Goal: Transaction & Acquisition: Purchase product/service

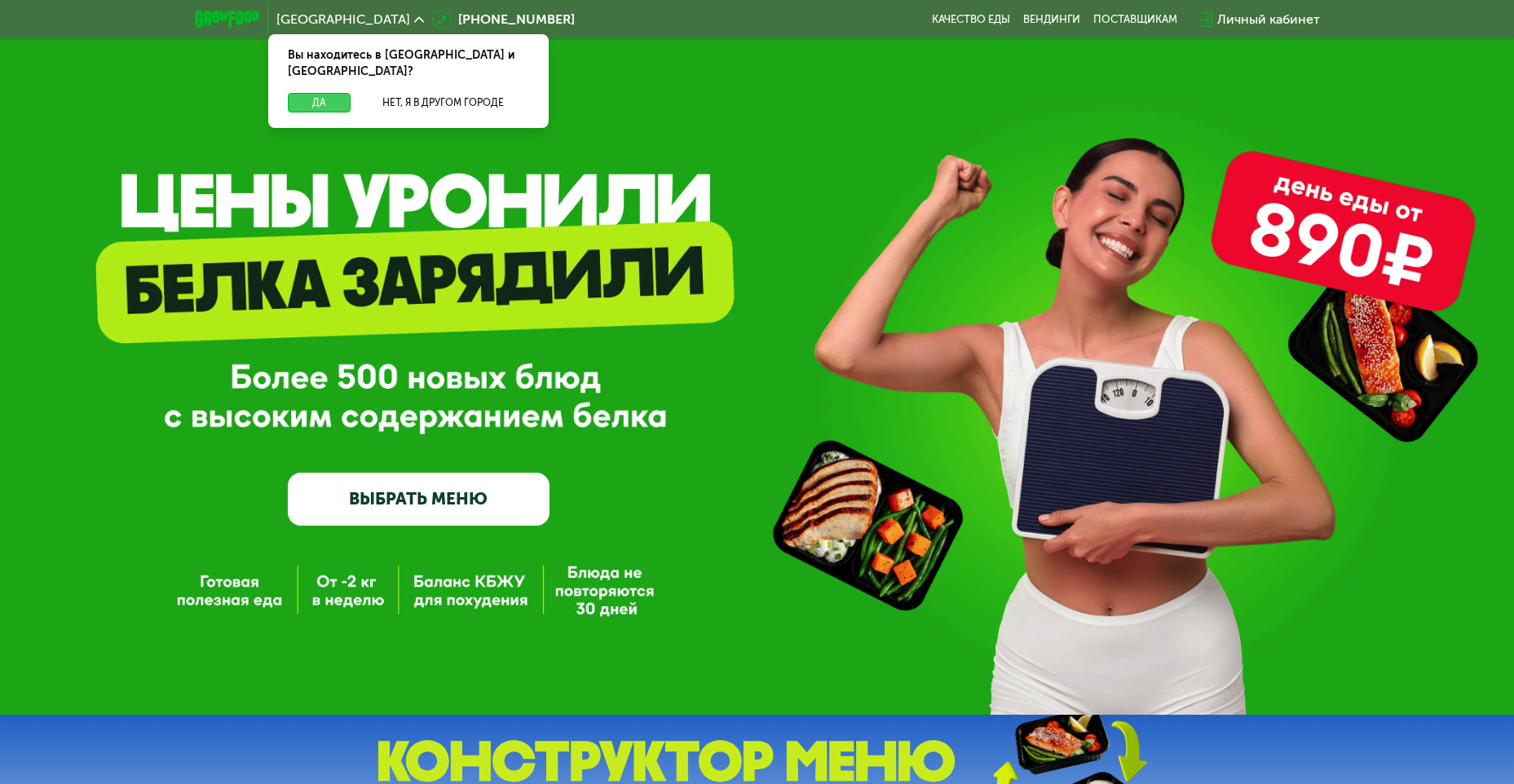
click at [334, 94] on button "Да" at bounding box center [320, 102] width 63 height 20
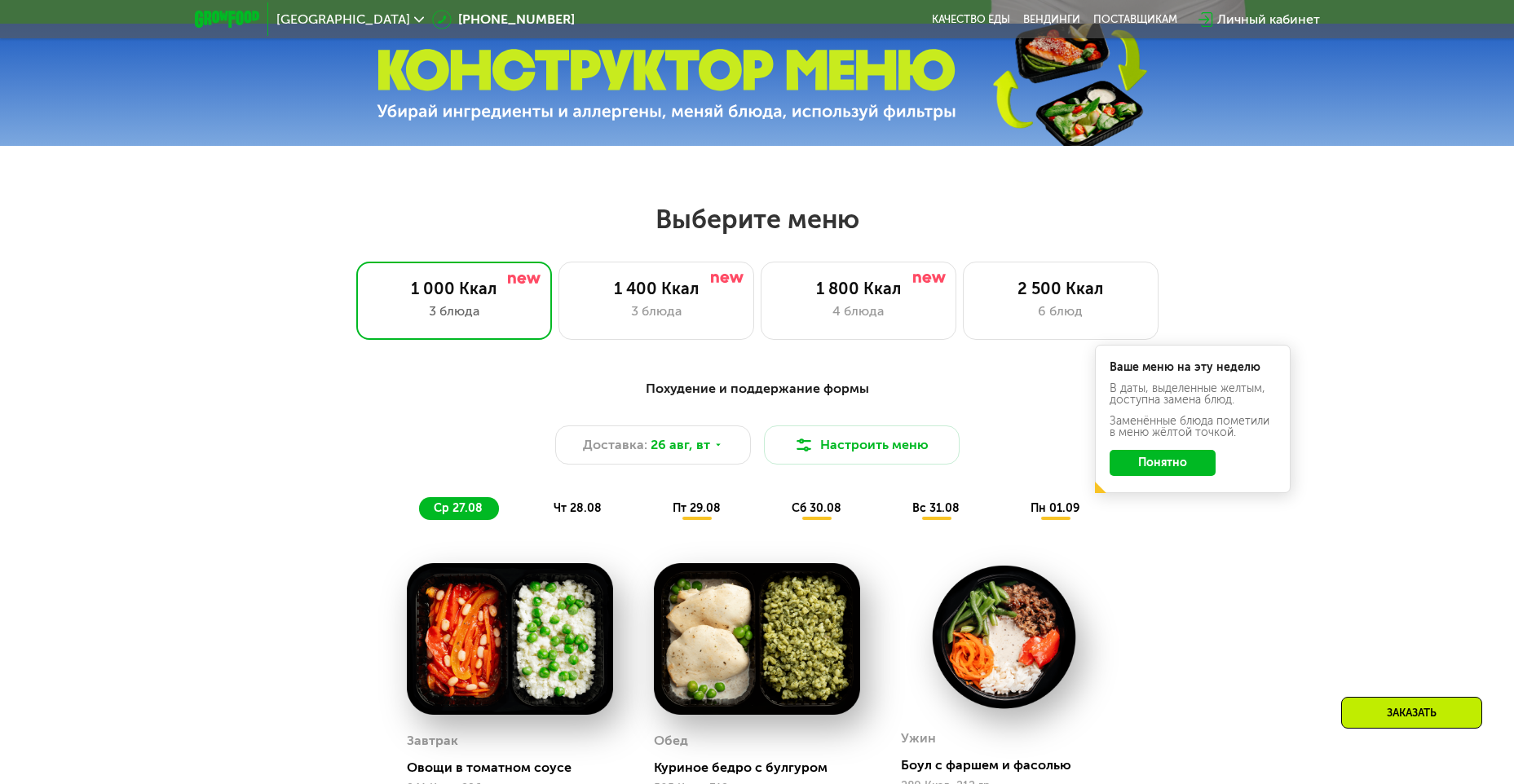
scroll to position [815, 0]
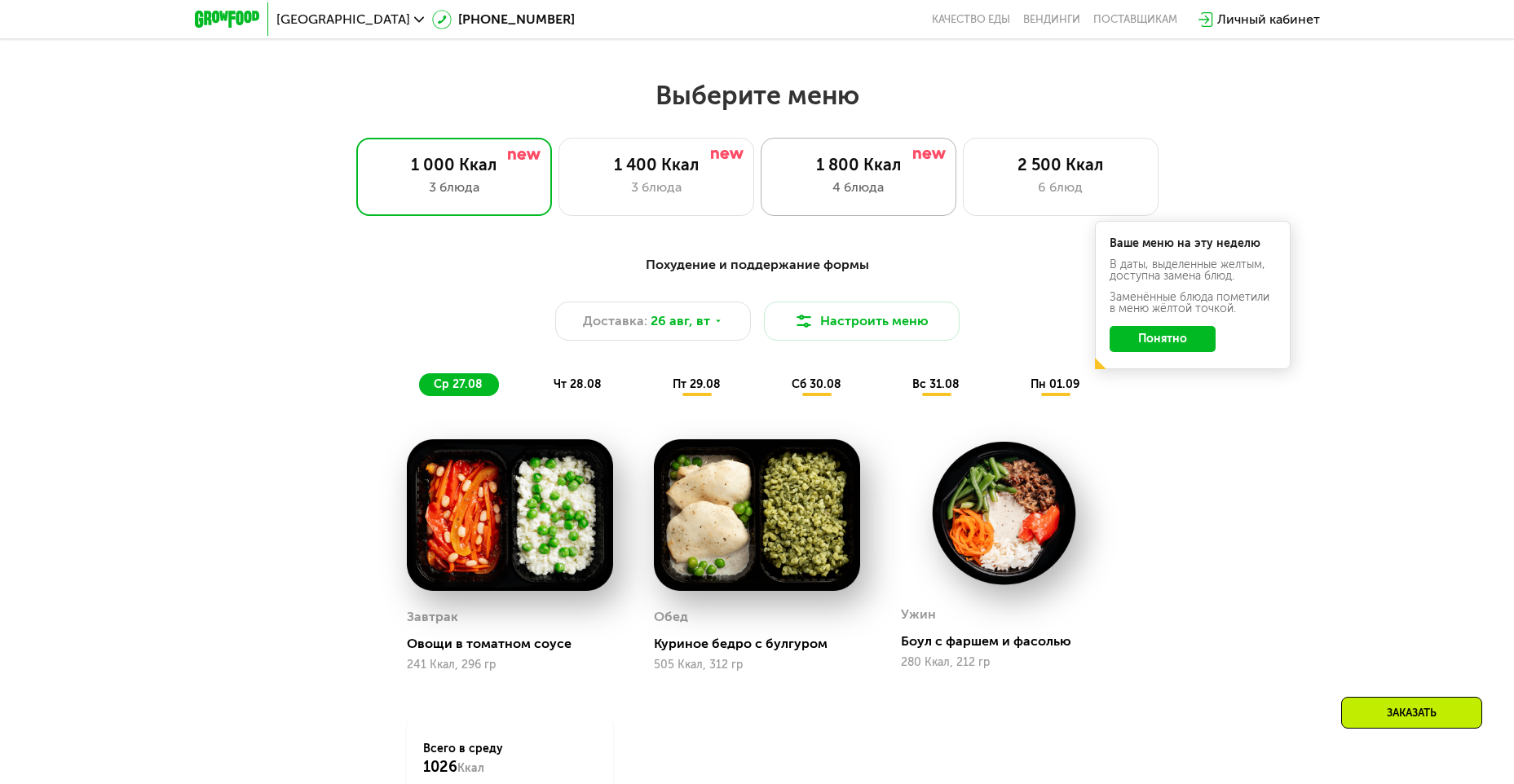
click at [963, 182] on div "1 800 Ккал 4 блюда" at bounding box center [1060, 176] width 196 height 78
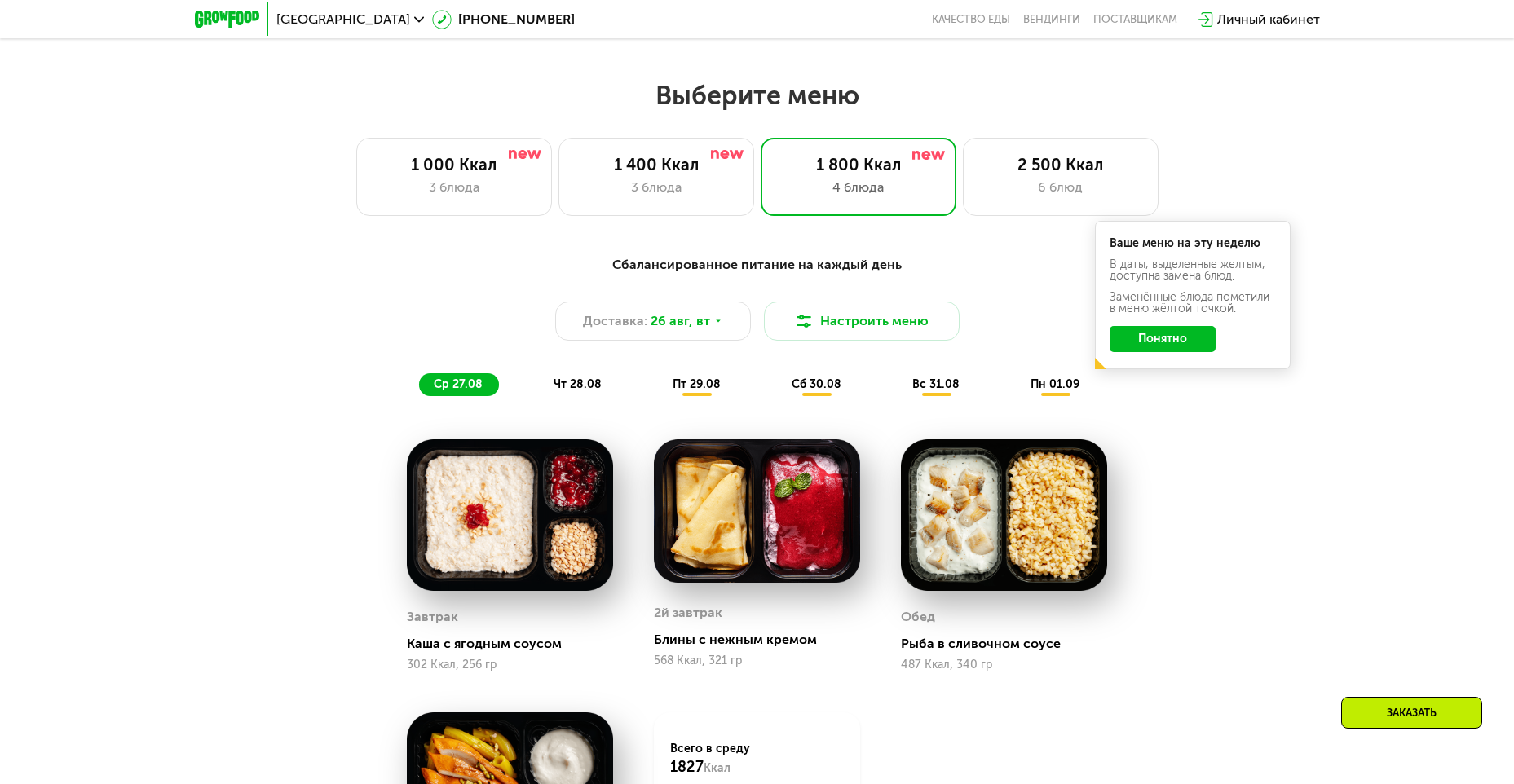
click at [1174, 351] on button "Понятно" at bounding box center [1162, 339] width 106 height 26
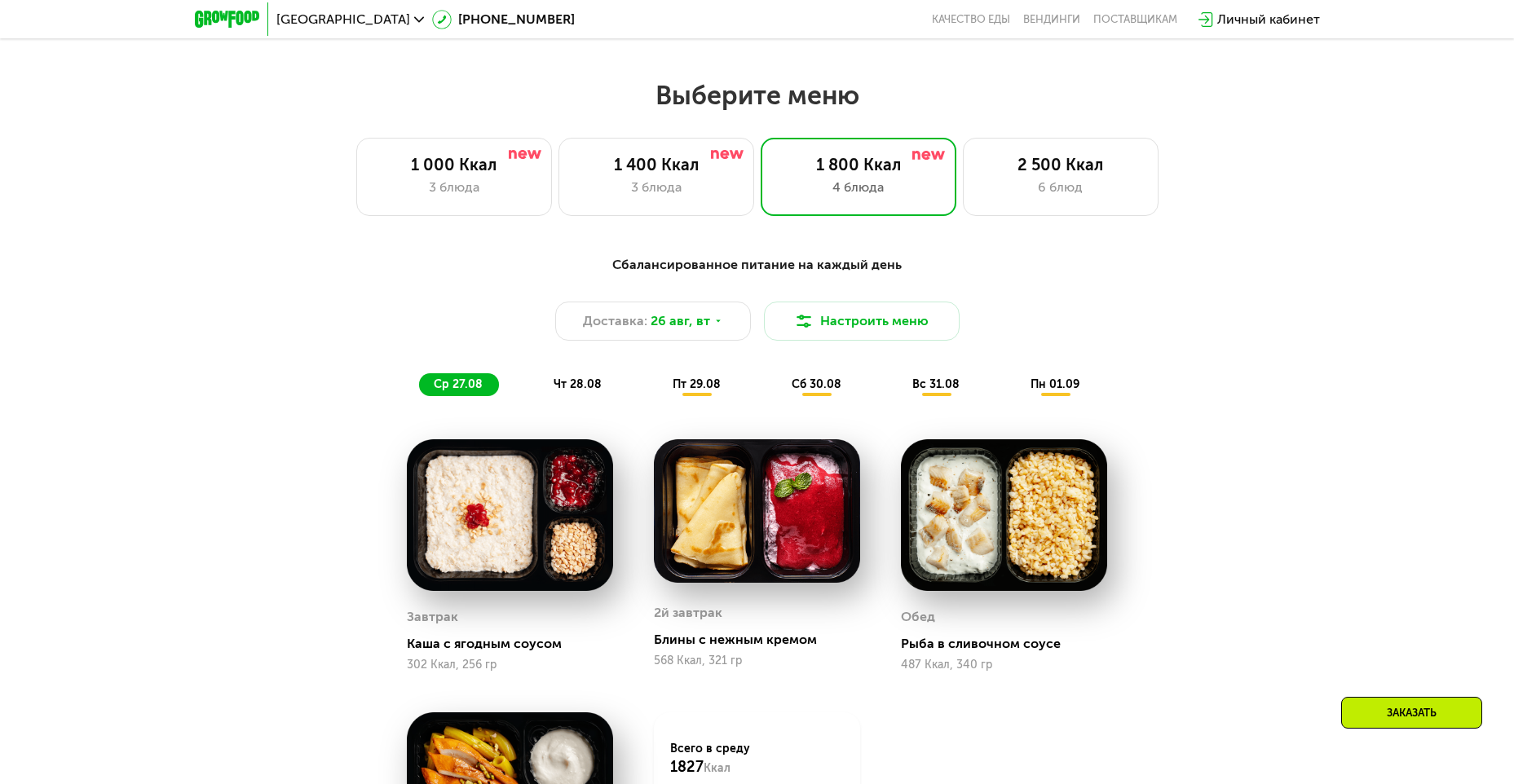
click at [1016, 383] on div "вс 31.08" at bounding box center [1056, 384] width 80 height 23
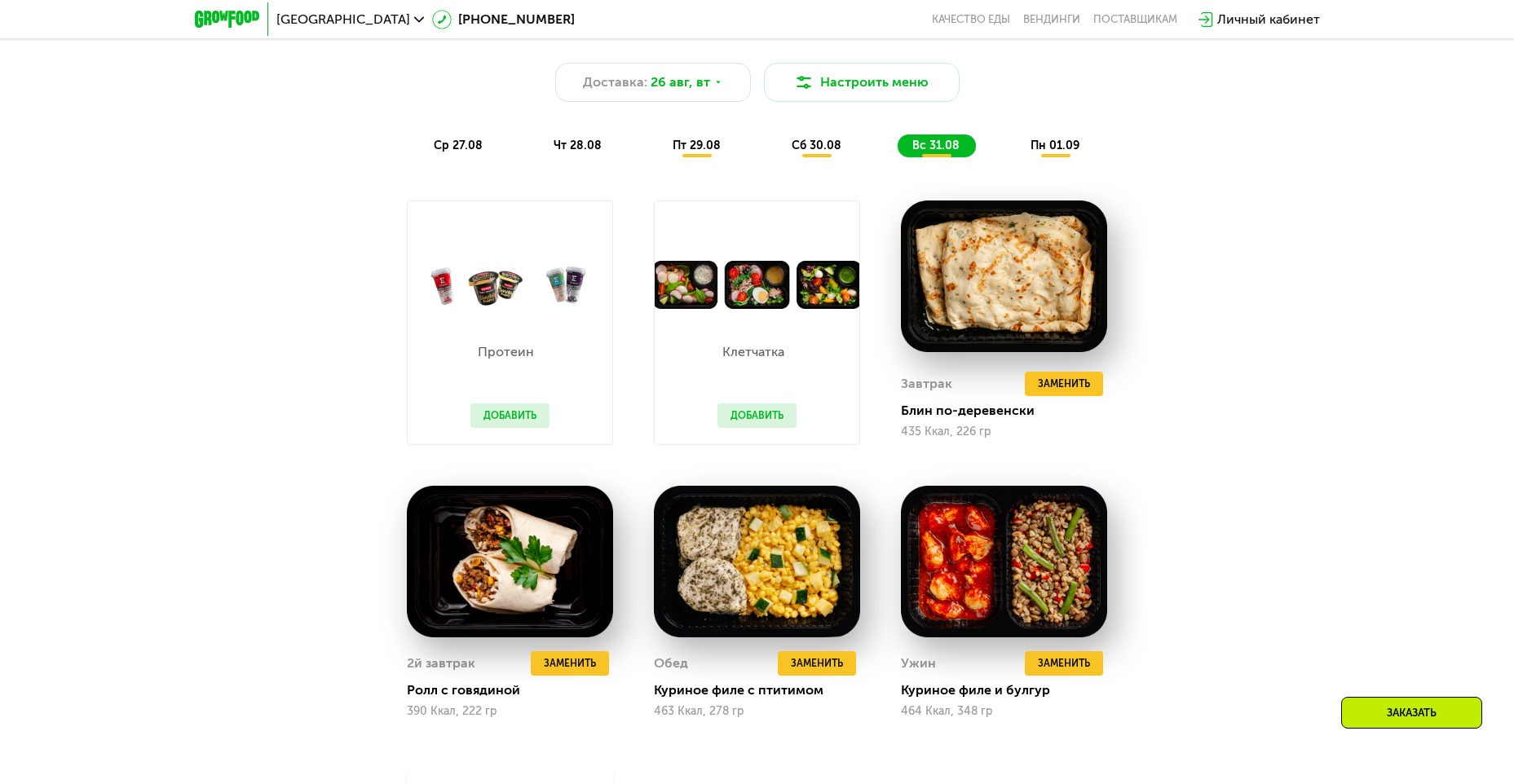
scroll to position [1060, 0]
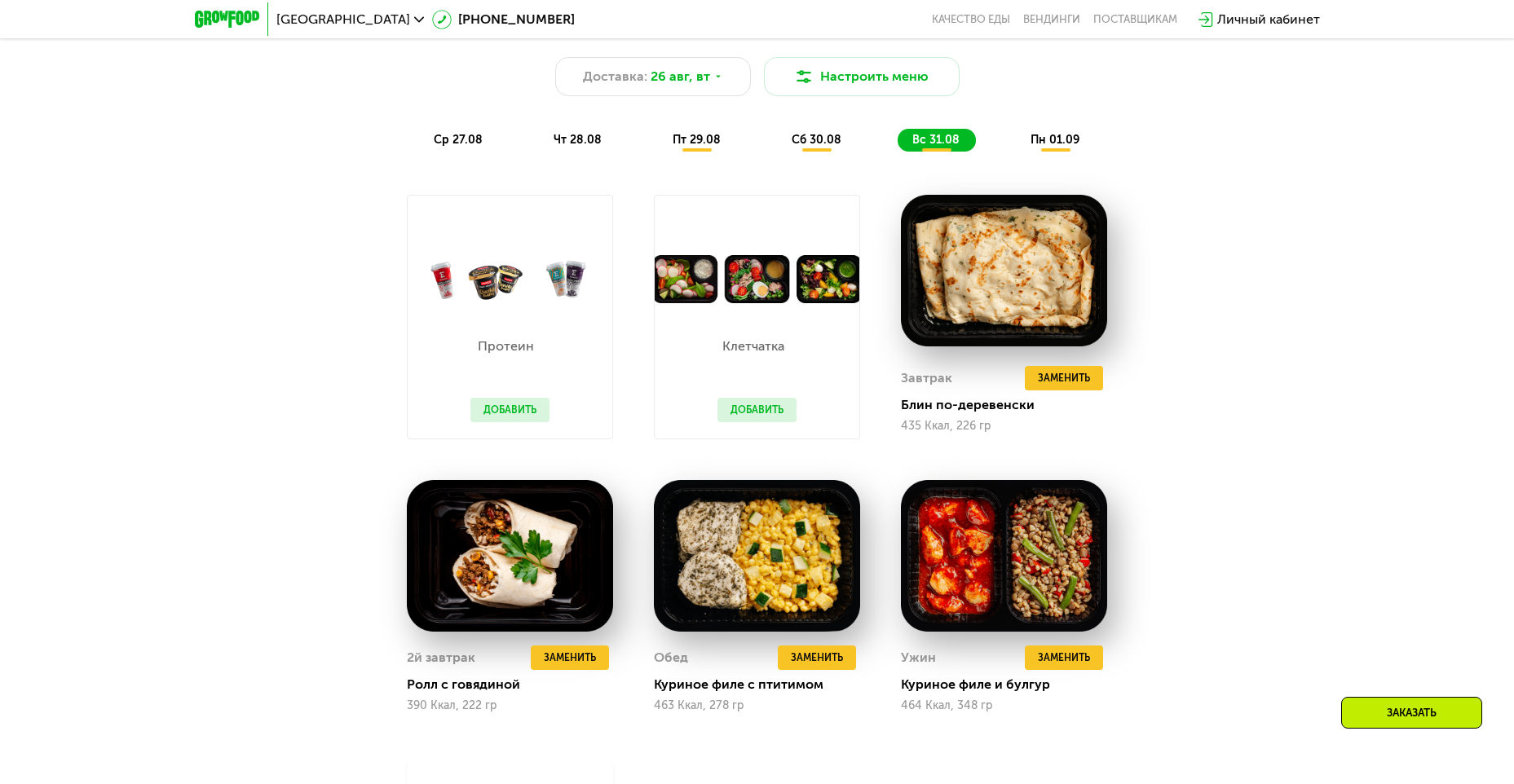
click at [521, 406] on button "Добавить" at bounding box center [509, 410] width 79 height 25
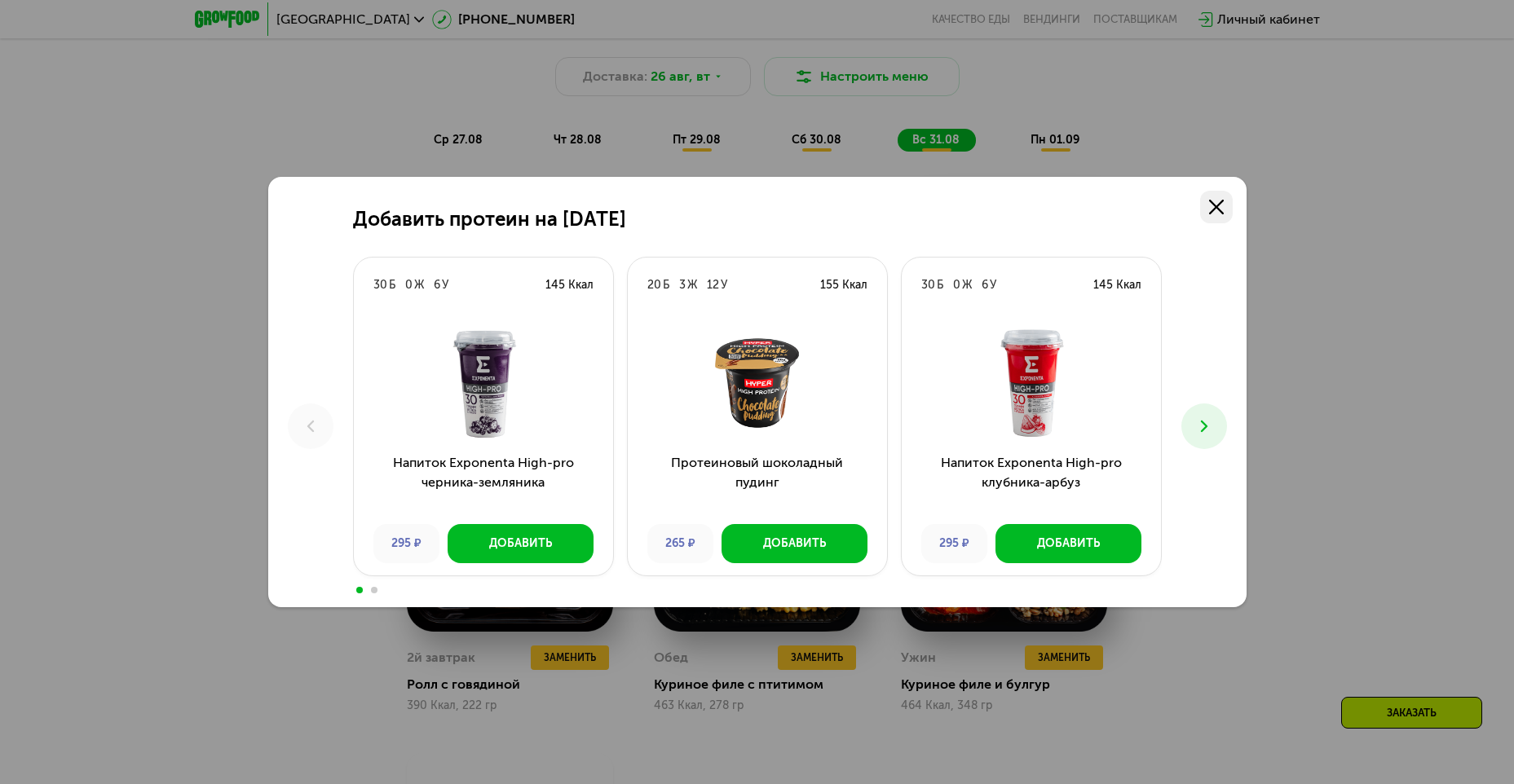
click at [1220, 205] on icon at bounding box center [1216, 206] width 14 height 14
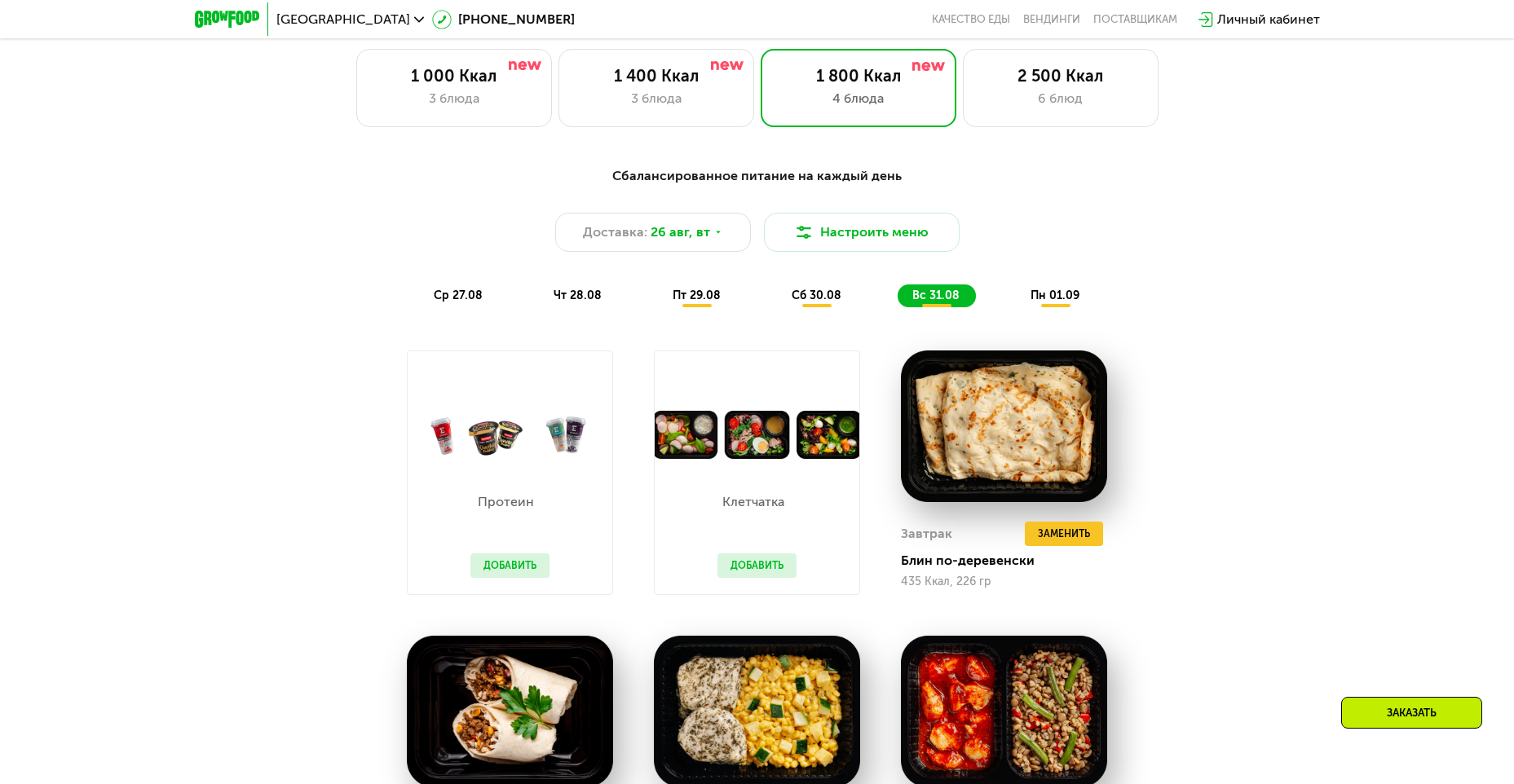
scroll to position [897, 0]
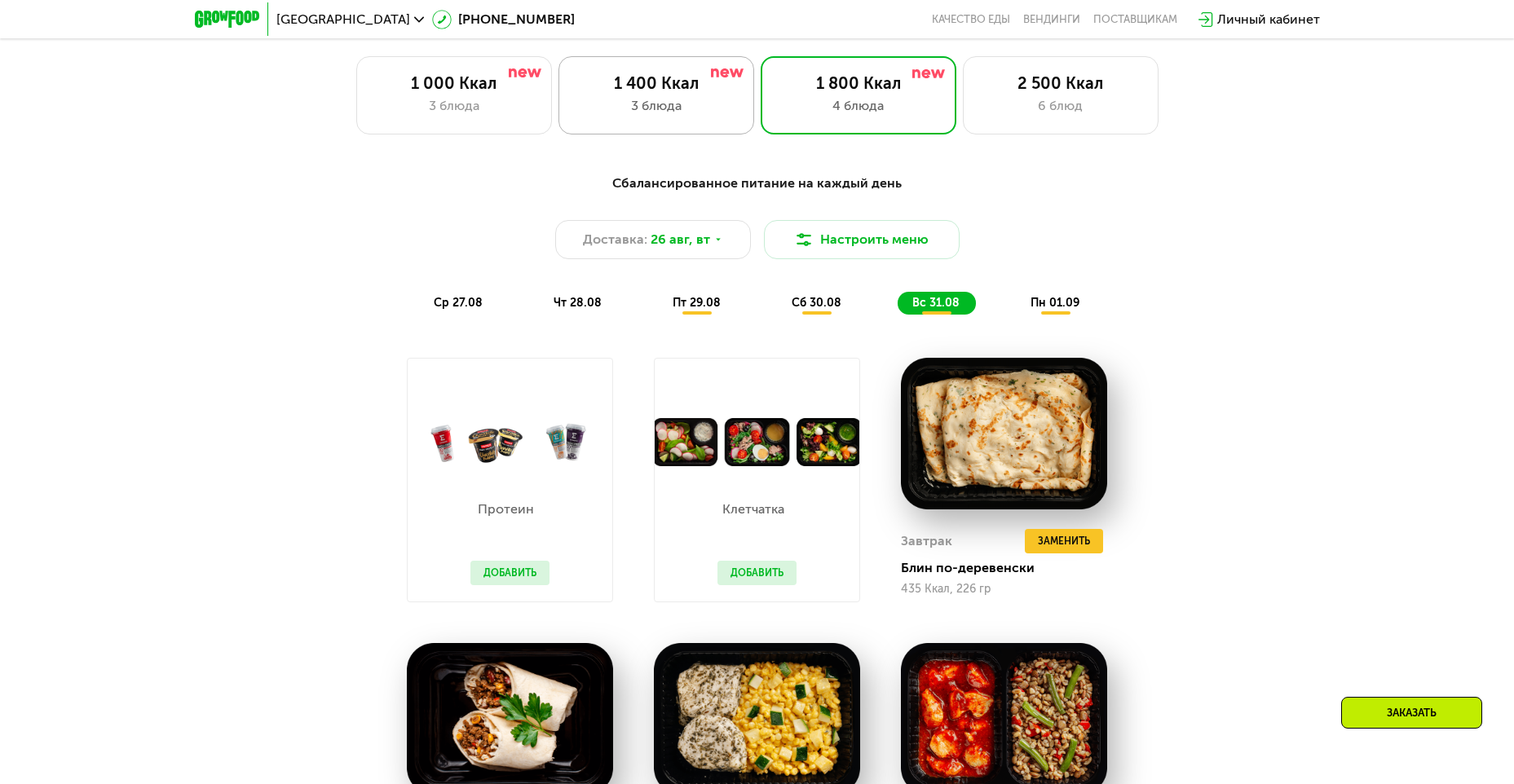
click at [693, 93] on div "1 400 Ккал" at bounding box center [655, 83] width 161 height 20
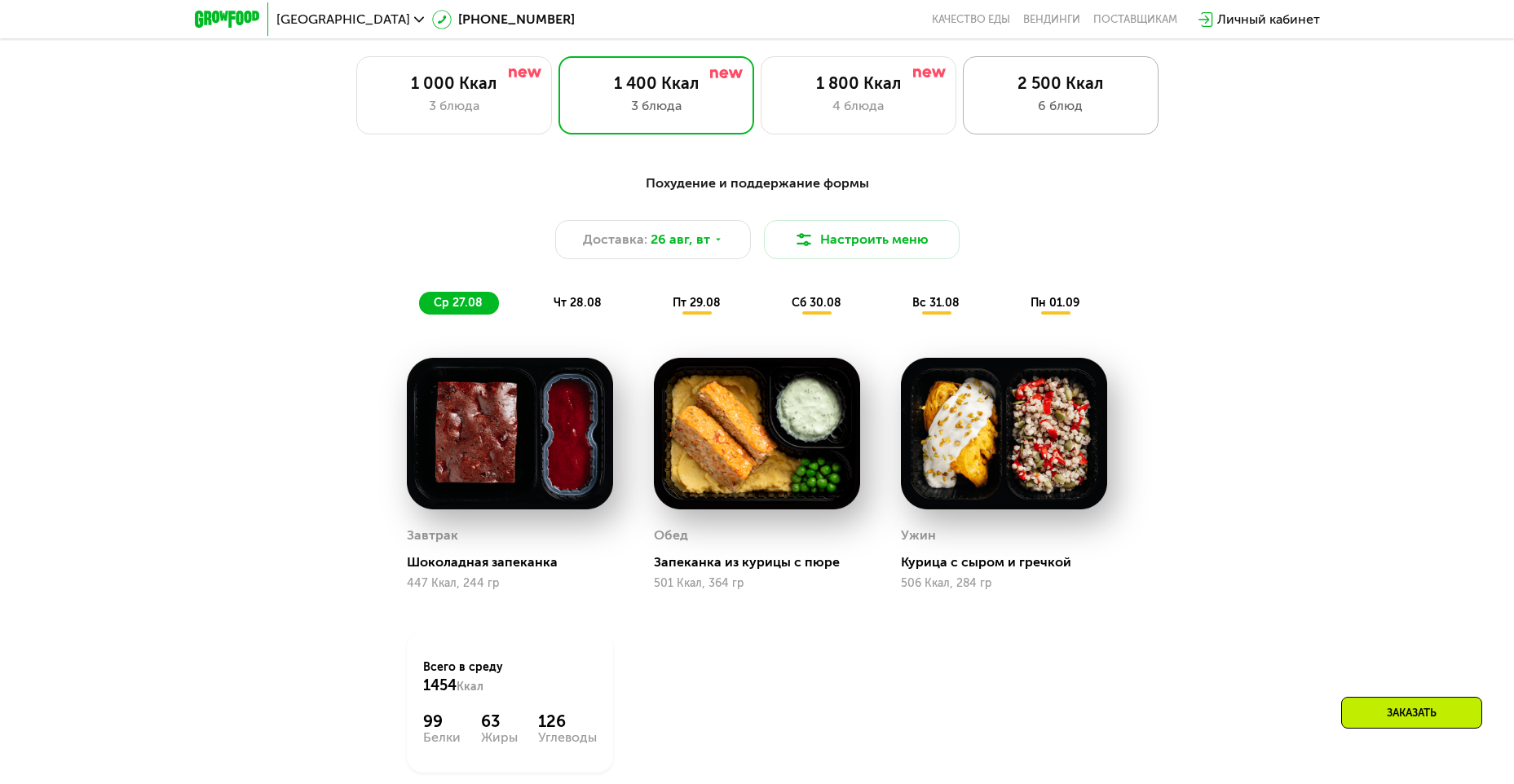
click at [1087, 100] on div "2 500 Ккал 6 блюд" at bounding box center [1060, 95] width 196 height 78
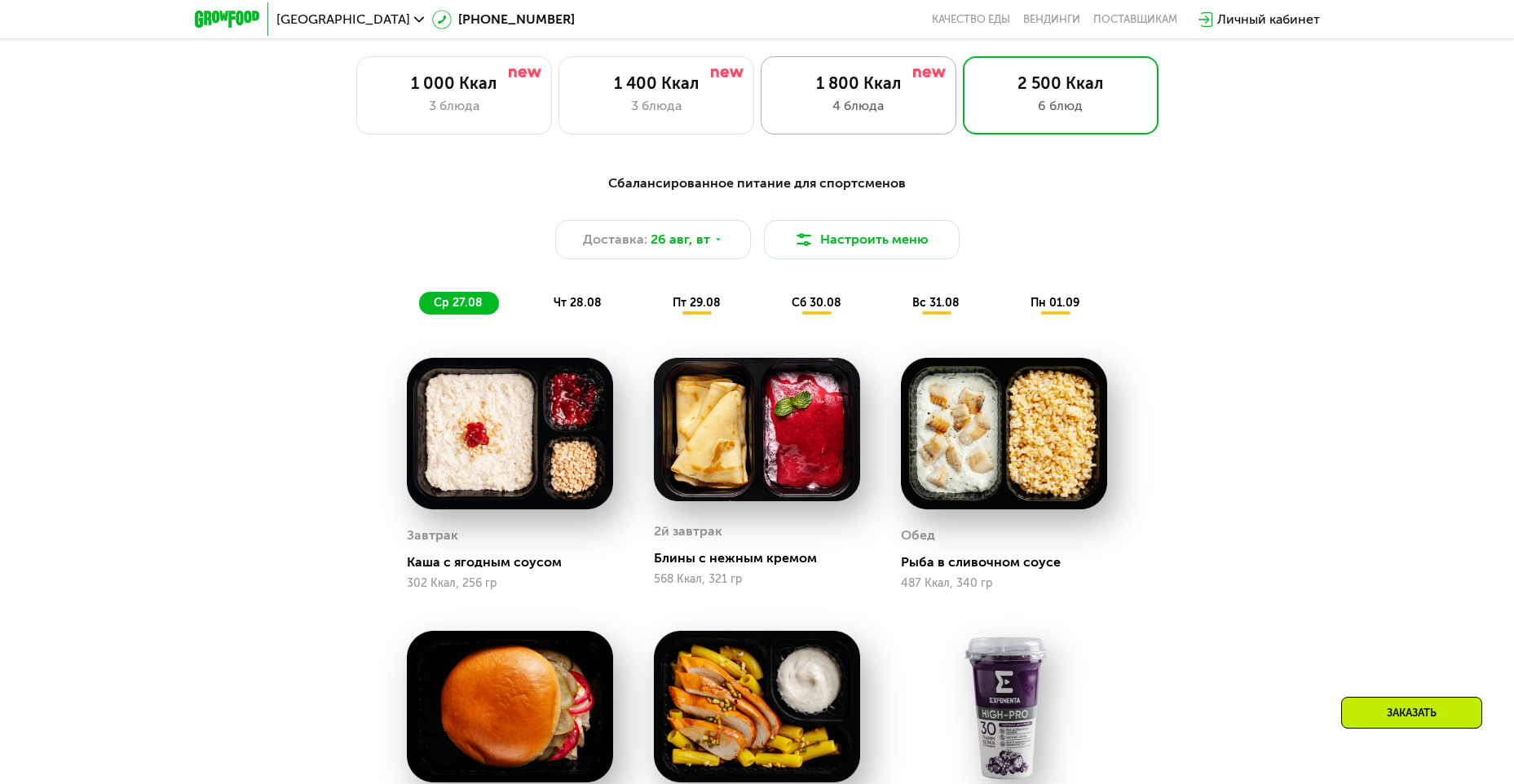
click at [881, 93] on div "1 800 Ккал" at bounding box center [858, 83] width 161 height 20
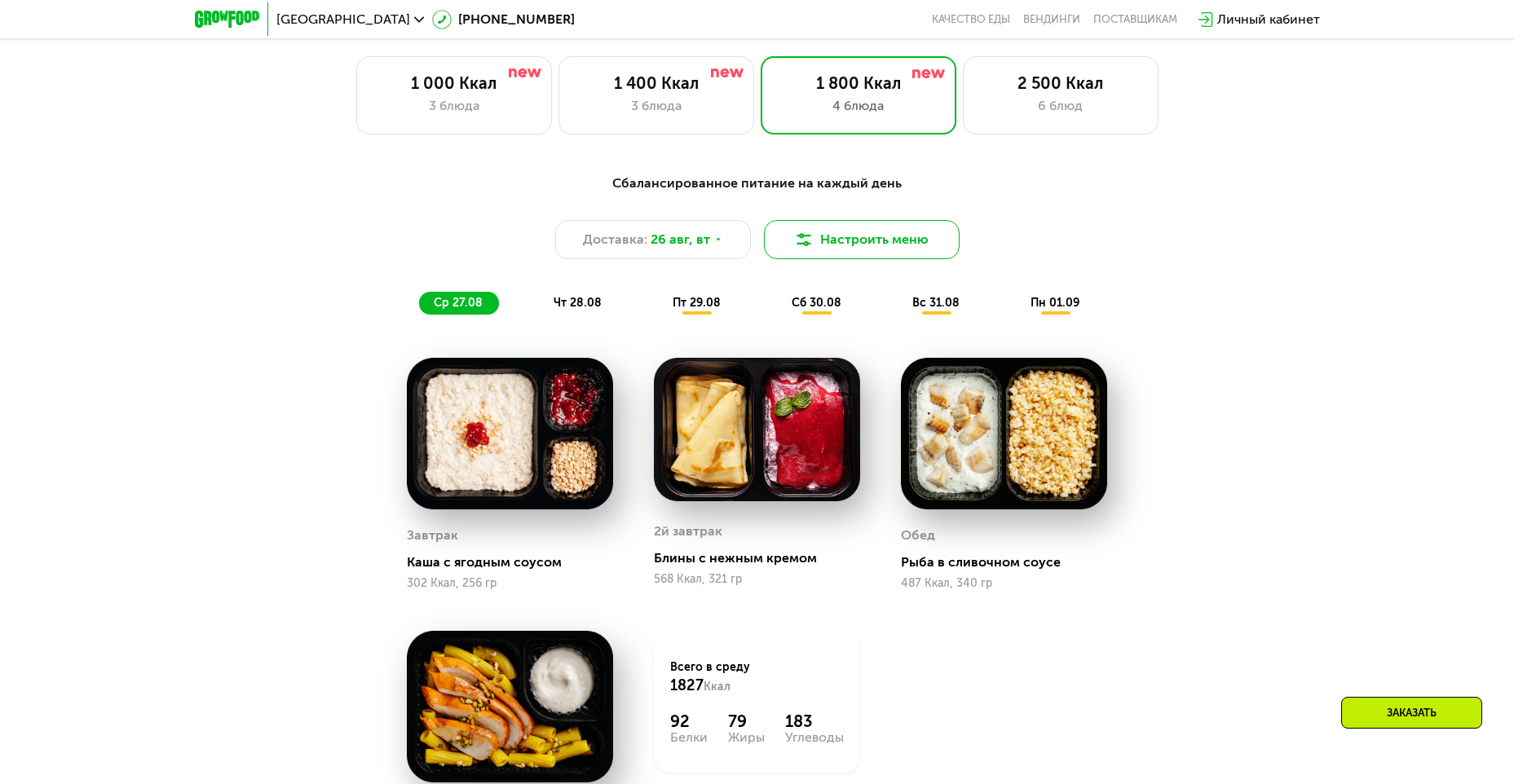
click at [833, 245] on button "Настроить меню" at bounding box center [861, 239] width 196 height 39
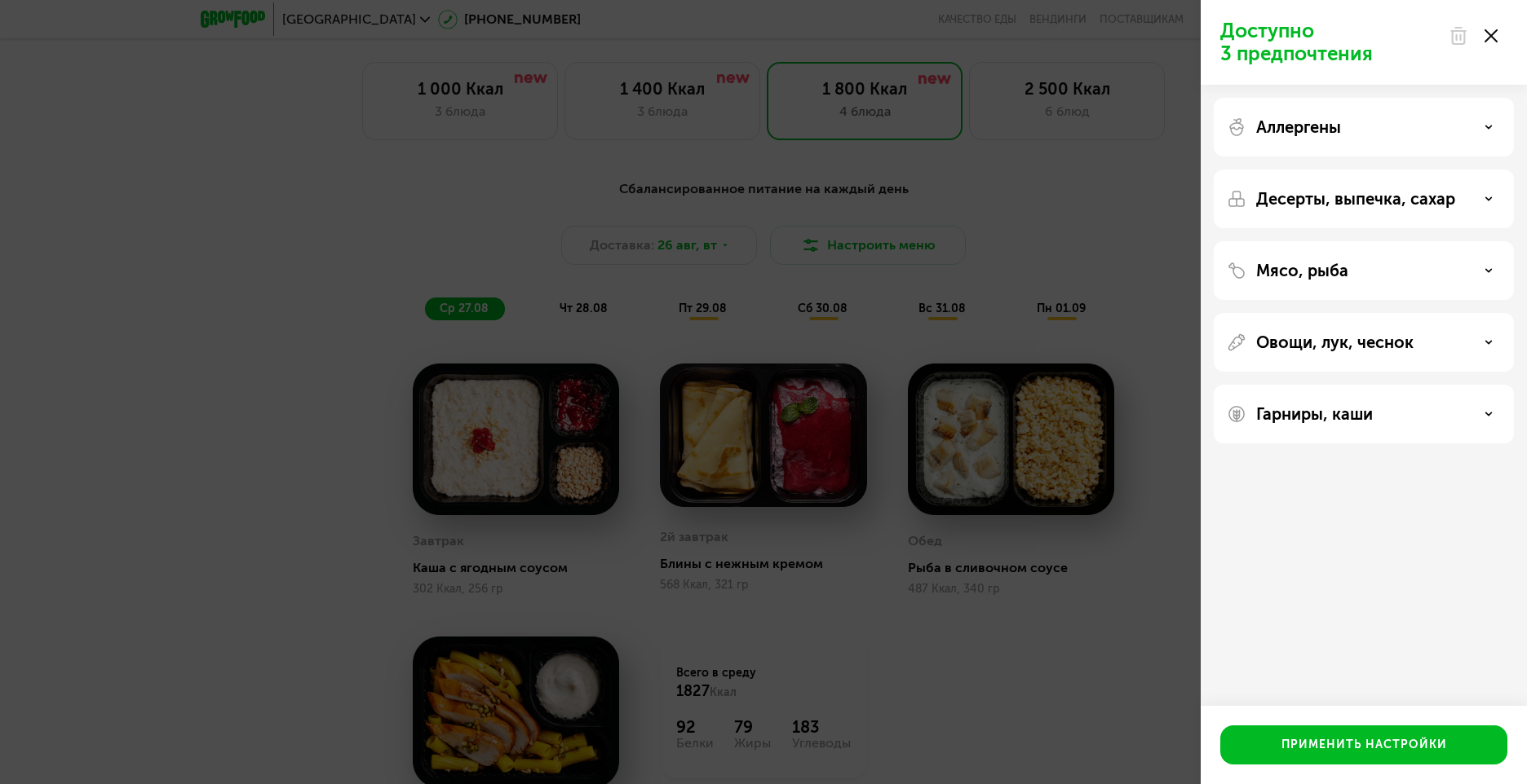
click at [1419, 170] on div "Аллергены" at bounding box center [1364, 199] width 301 height 59
click at [1493, 125] on div "Аллергены" at bounding box center [1363, 127] width 274 height 20
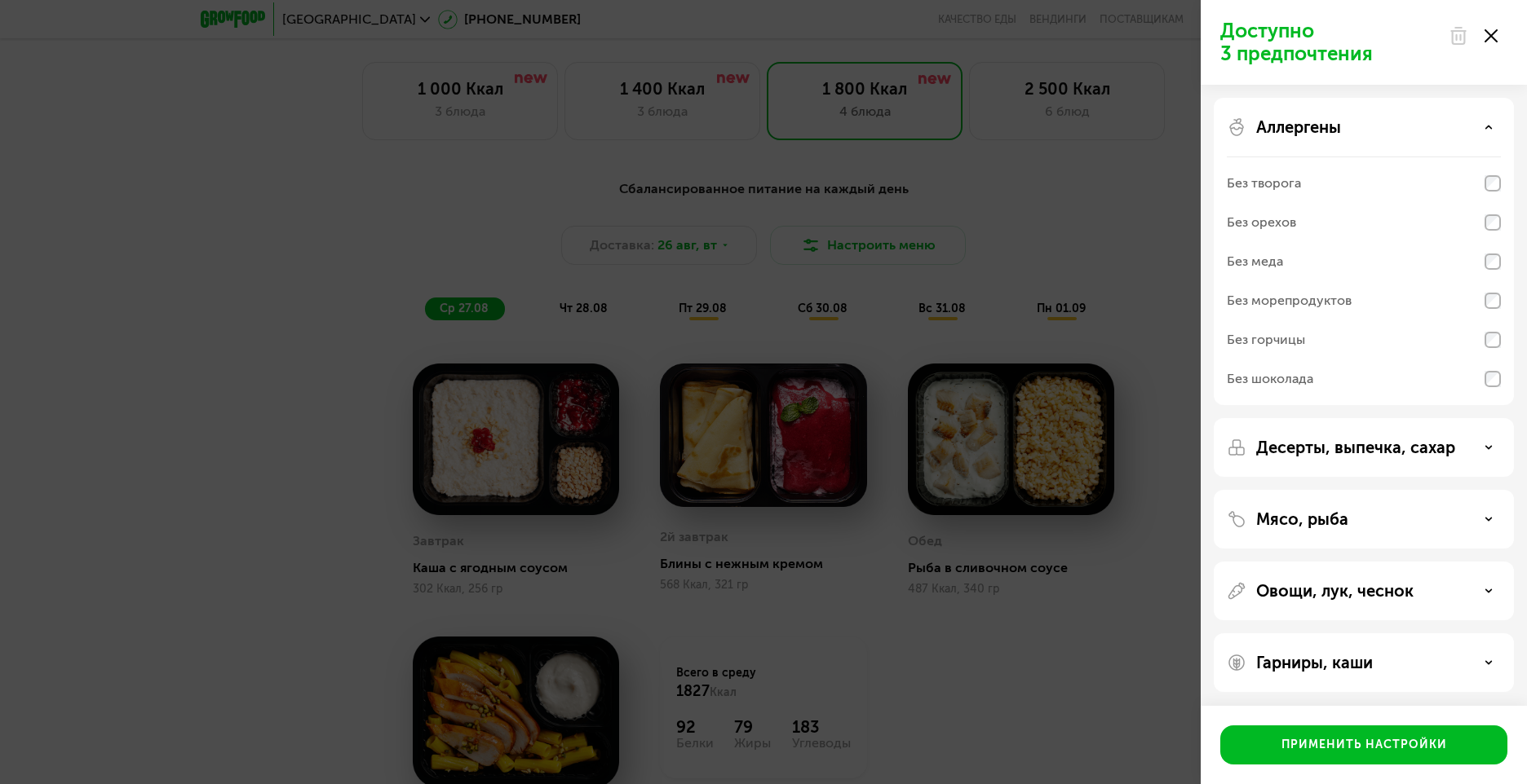
click at [1493, 125] on div "Аллергены" at bounding box center [1363, 127] width 274 height 20
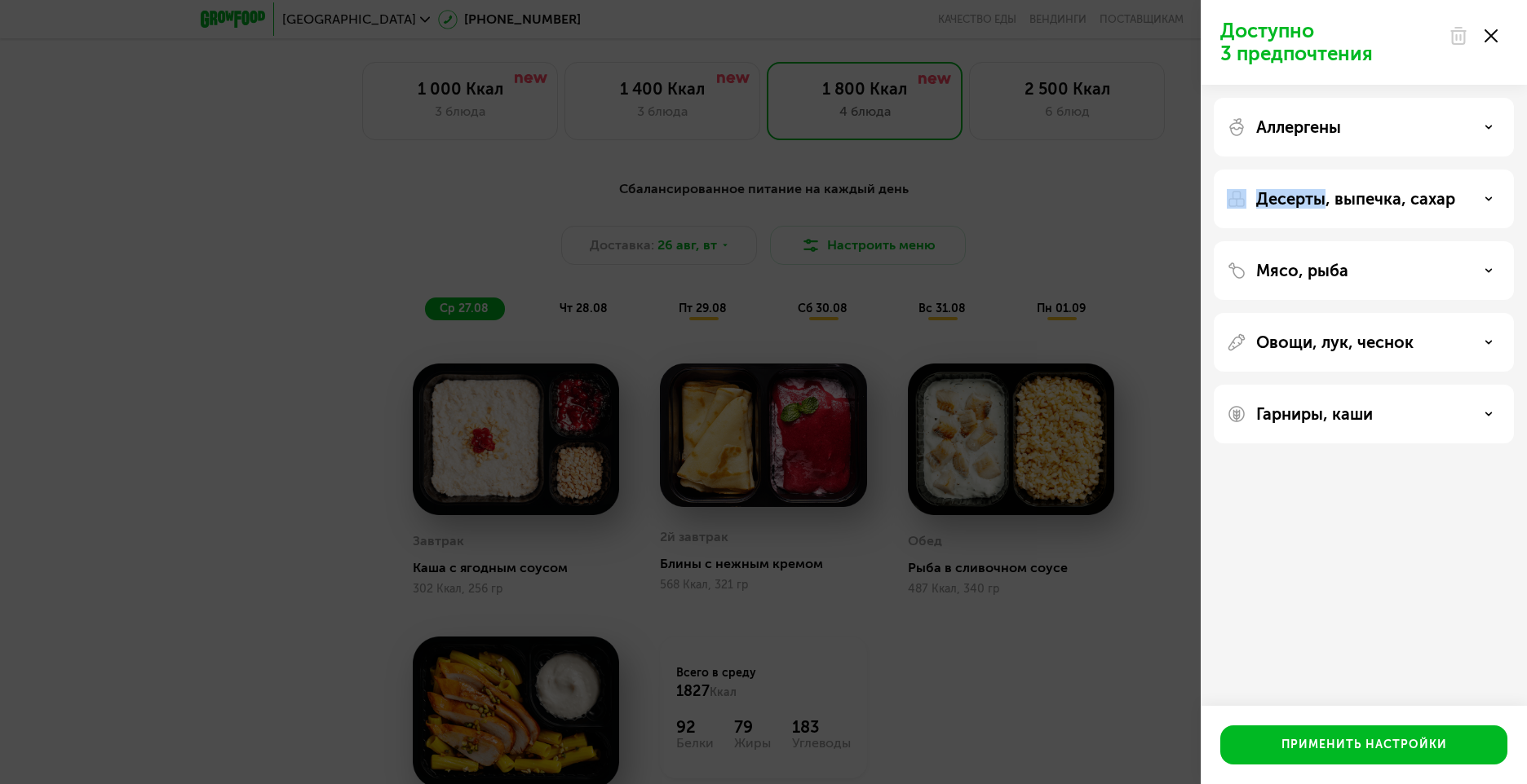
click at [1493, 125] on div "Аллергены" at bounding box center [1363, 127] width 274 height 20
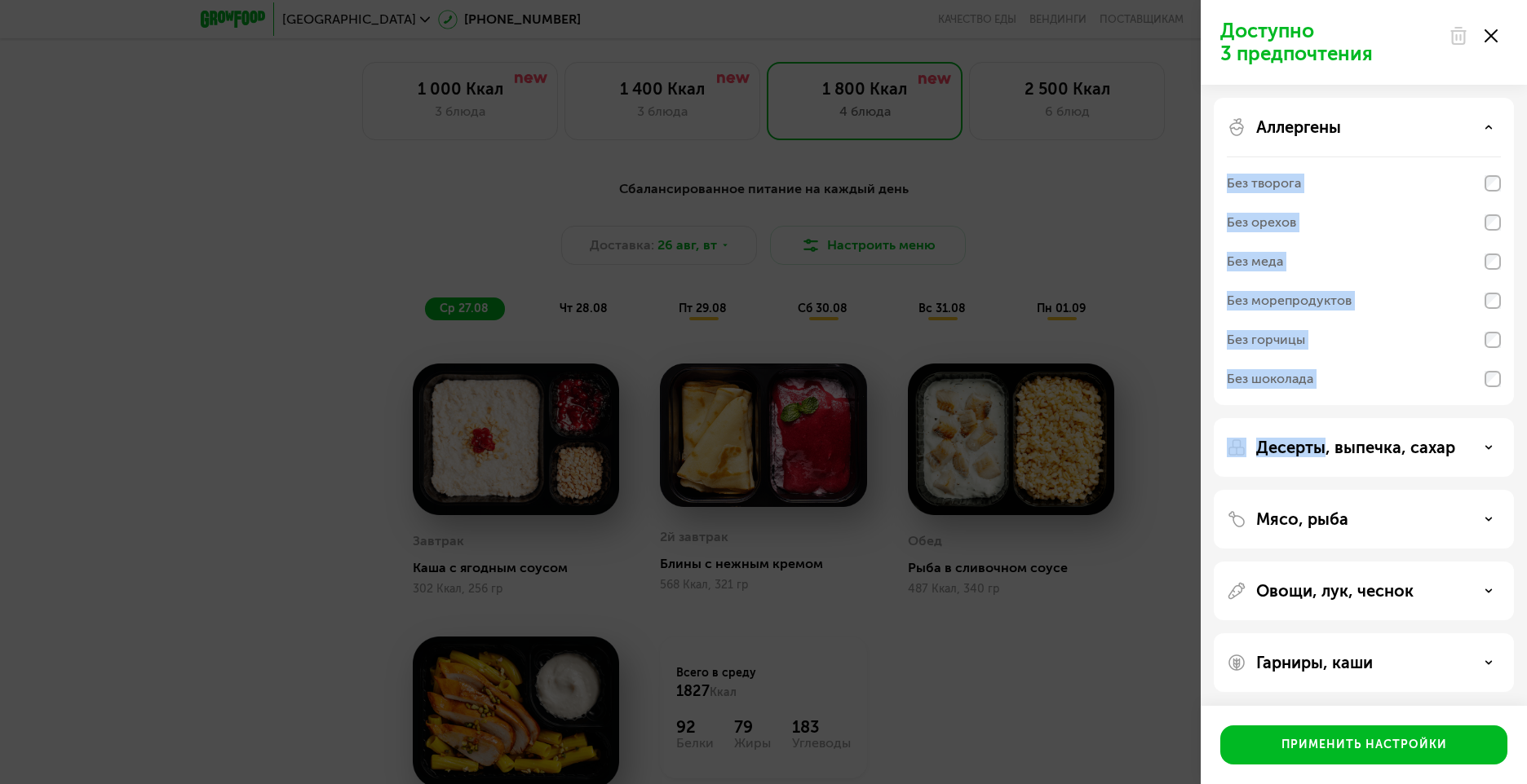
click at [1439, 125] on div "Аллергены" at bounding box center [1363, 127] width 274 height 20
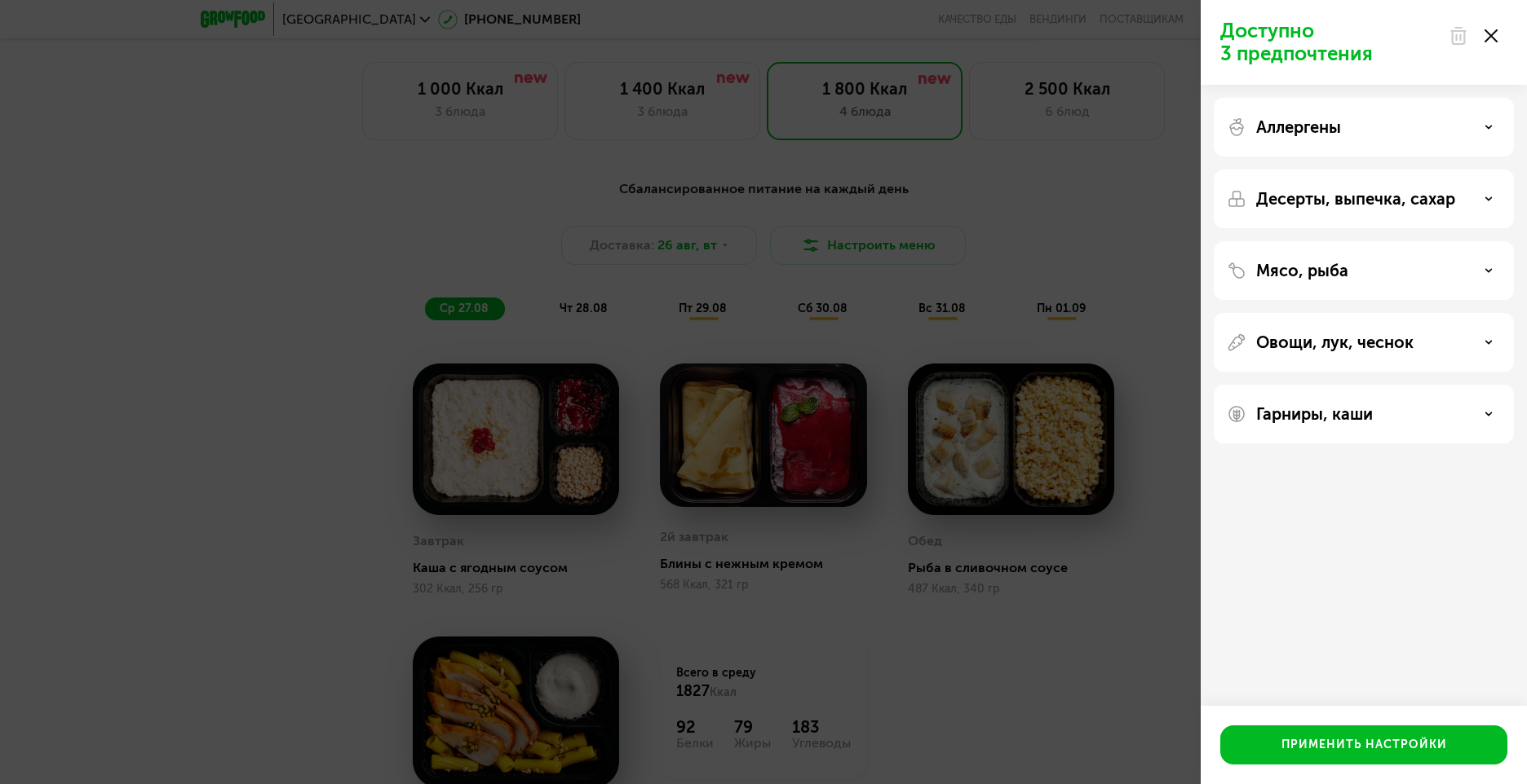
click at [1463, 117] on div "Аллергены" at bounding box center [1363, 127] width 274 height 20
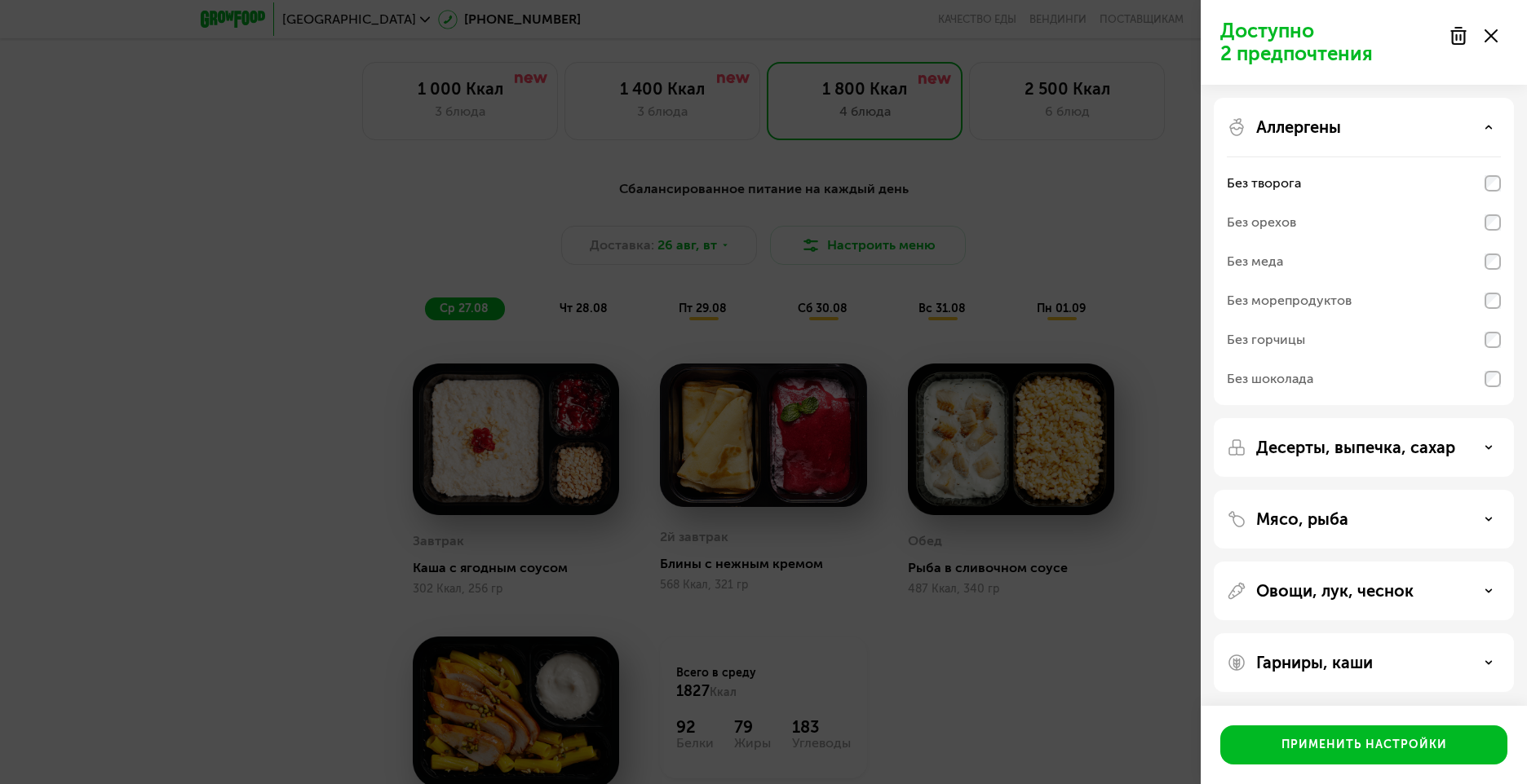
click at [1484, 124] on div "Аллергены" at bounding box center [1363, 127] width 274 height 20
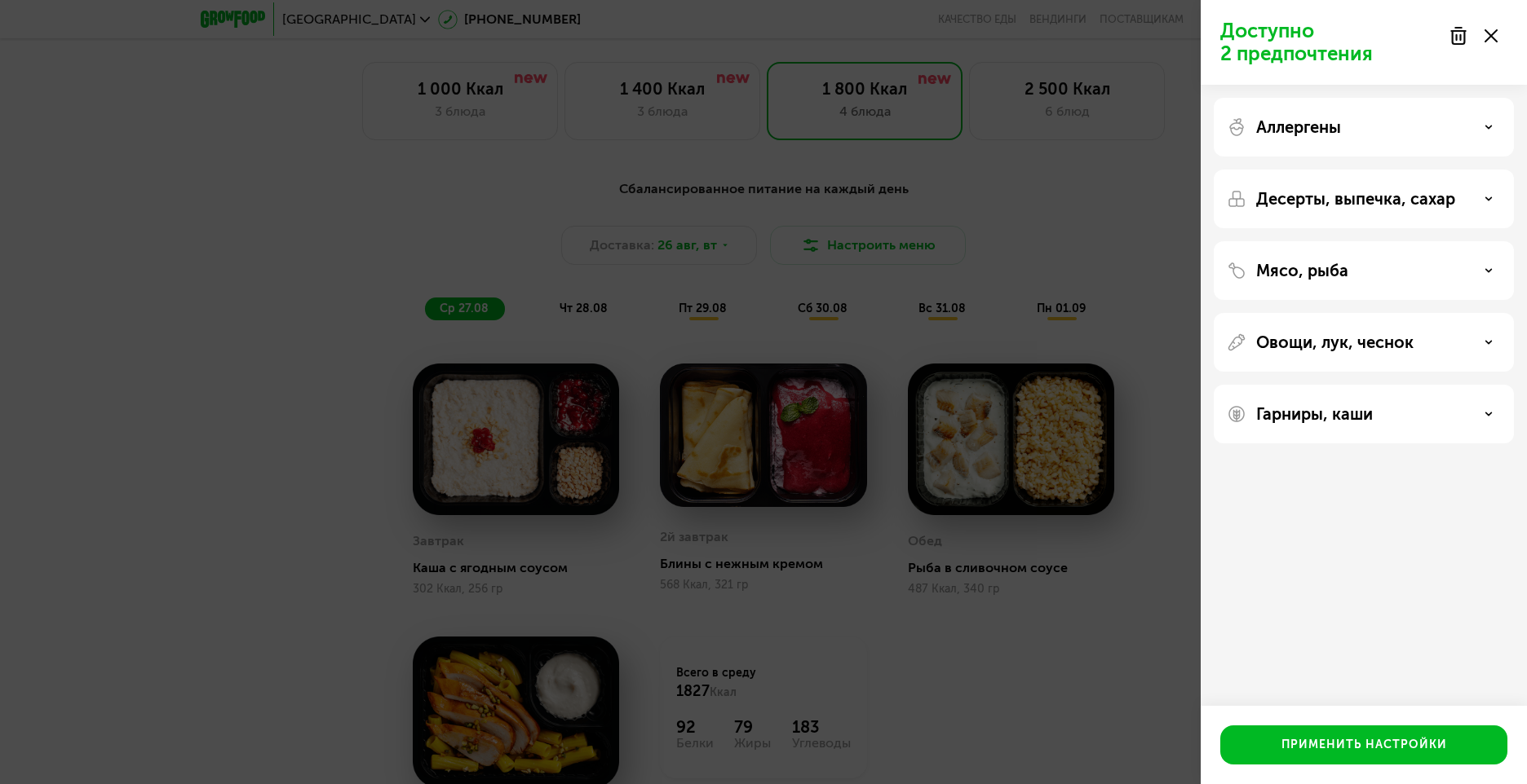
click at [1485, 205] on div "Десерты, выпечка, сахар" at bounding box center [1363, 198] width 274 height 20
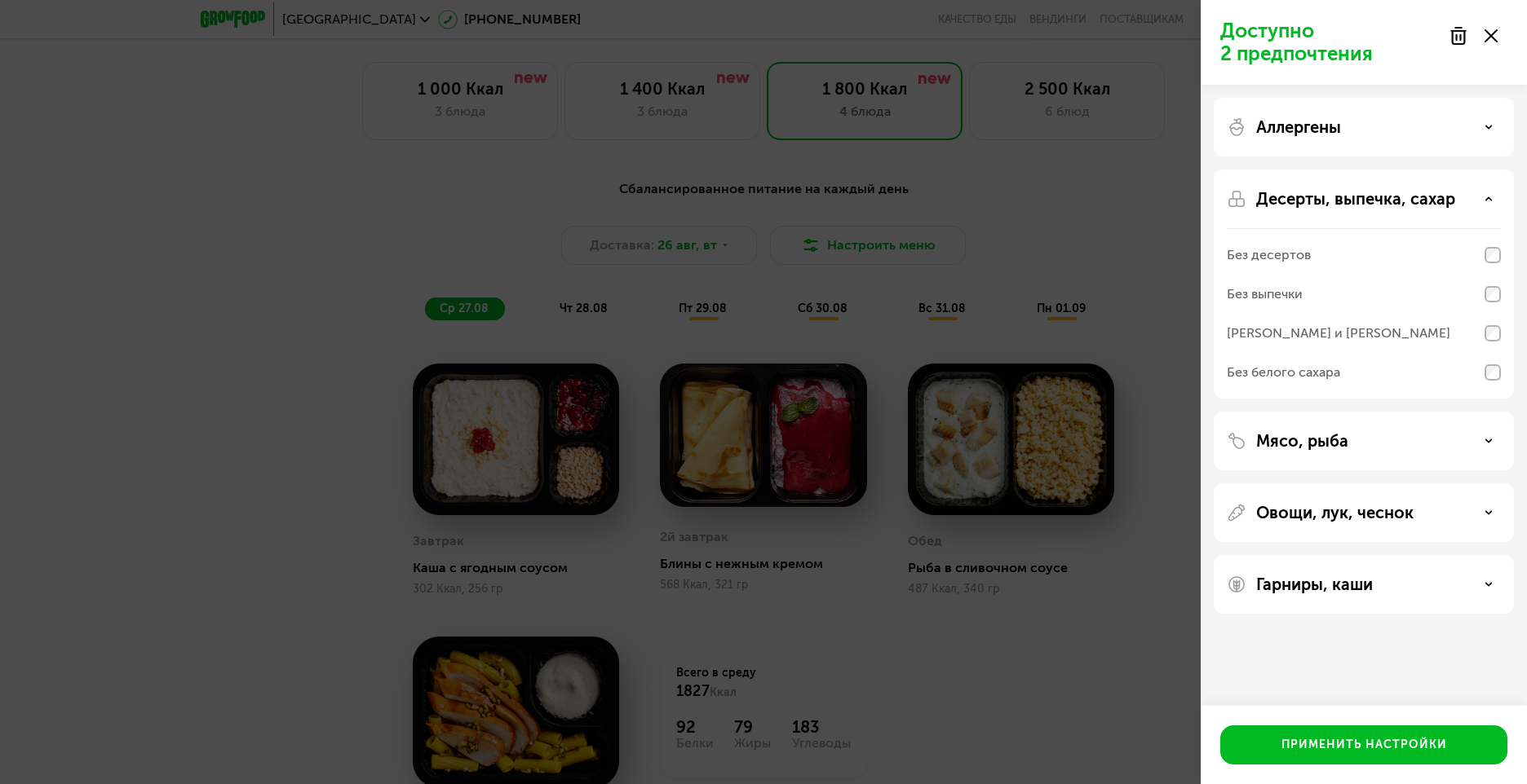
click at [1493, 314] on div "Без выпечки" at bounding box center [1363, 333] width 274 height 39
click at [1445, 484] on div "Мясо, рыба" at bounding box center [1364, 513] width 301 height 59
click at [1478, 440] on div "Мясо, рыба" at bounding box center [1363, 441] width 274 height 20
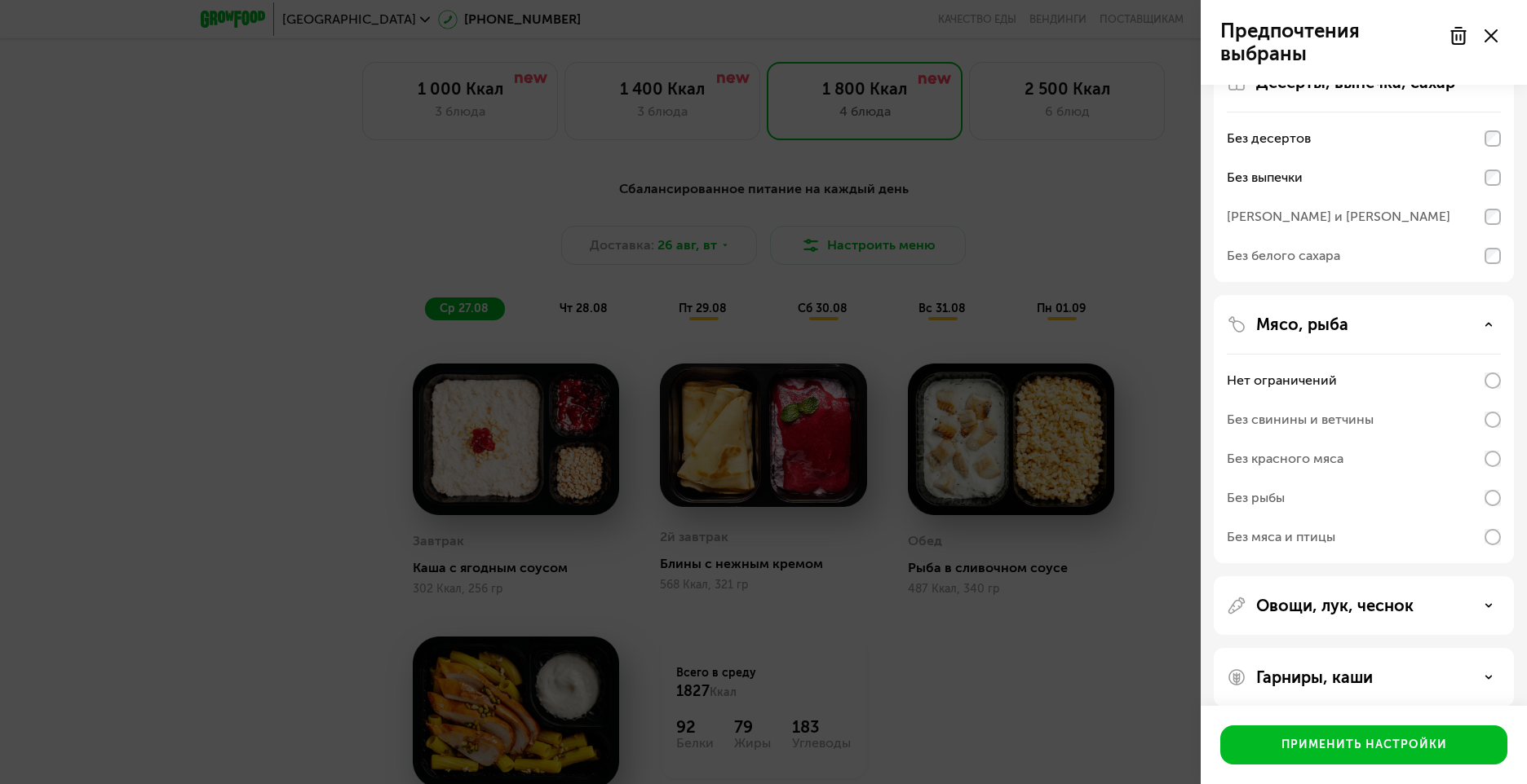
scroll to position [134, 0]
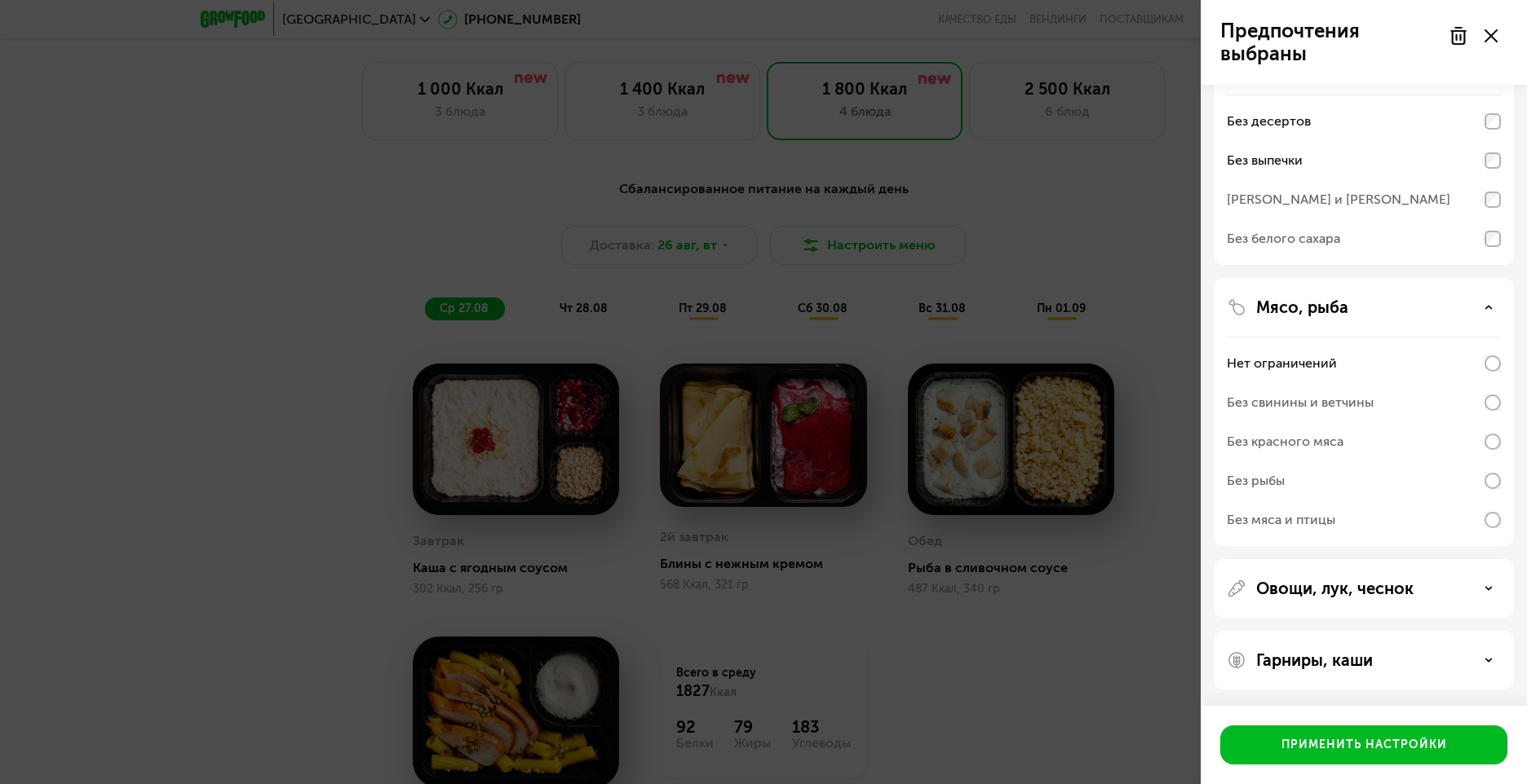
click at [1497, 587] on div "Овощи, лук, чеснок" at bounding box center [1363, 588] width 274 height 20
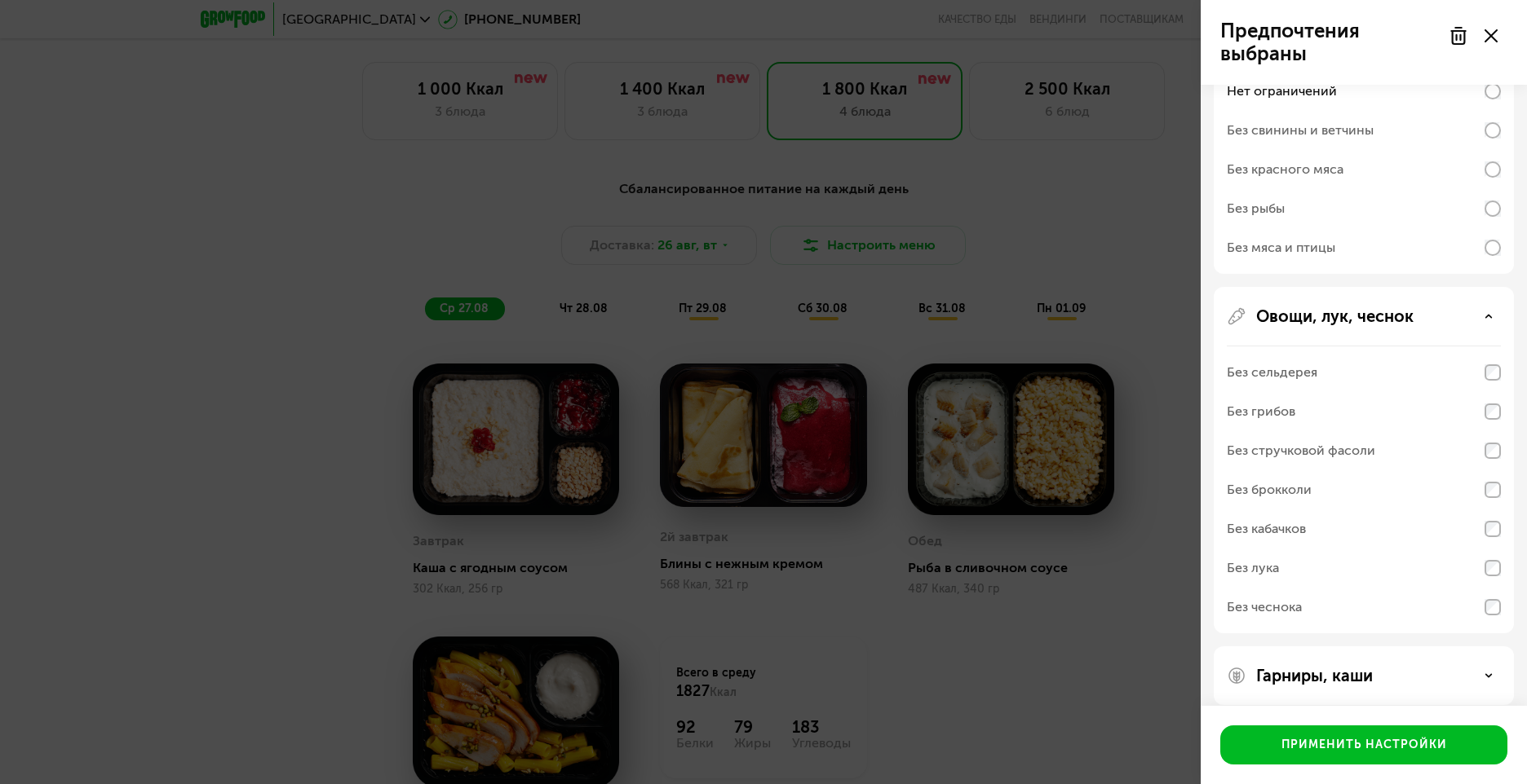
scroll to position [422, 0]
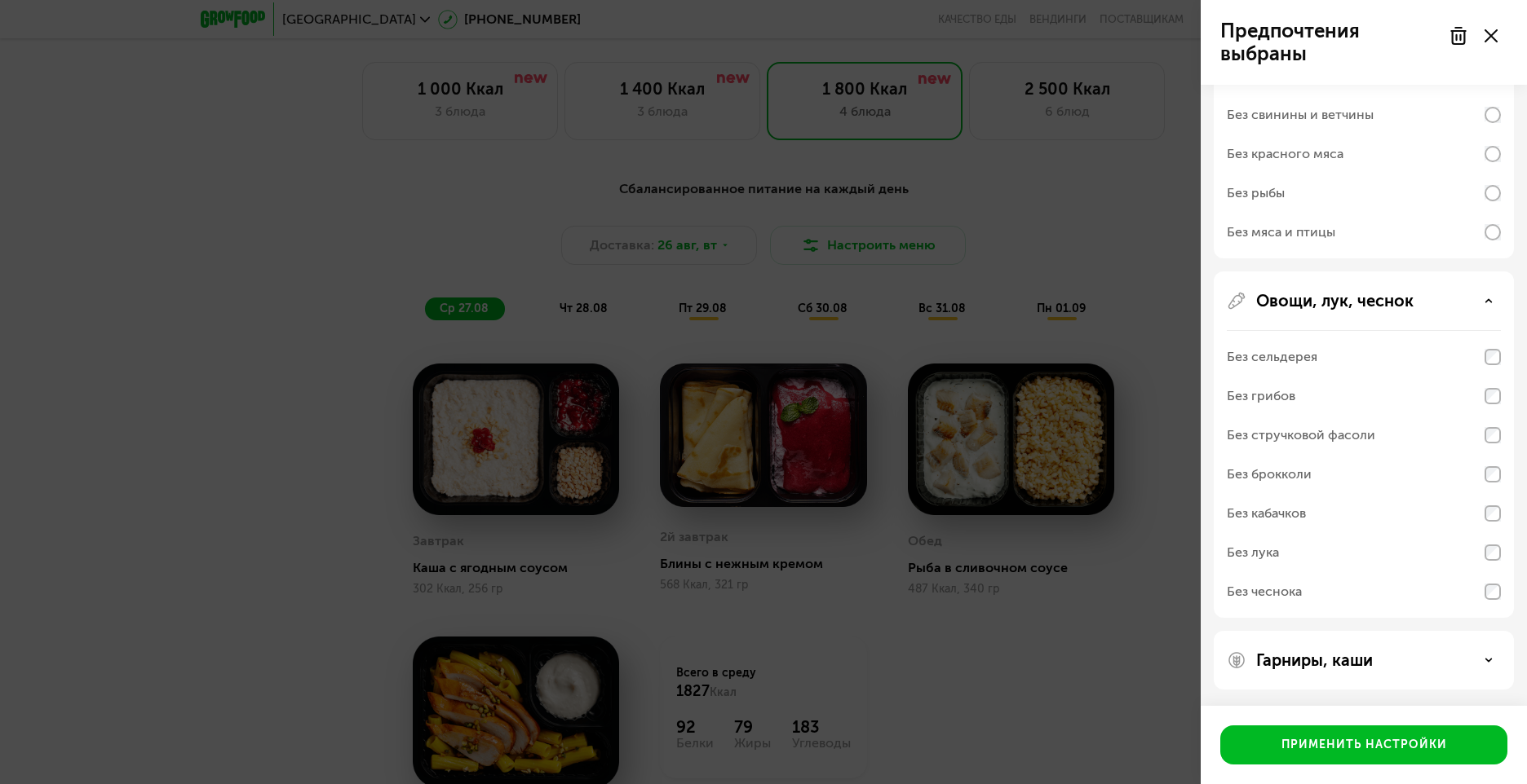
click at [1484, 654] on div "Гарниры, каши" at bounding box center [1363, 660] width 274 height 20
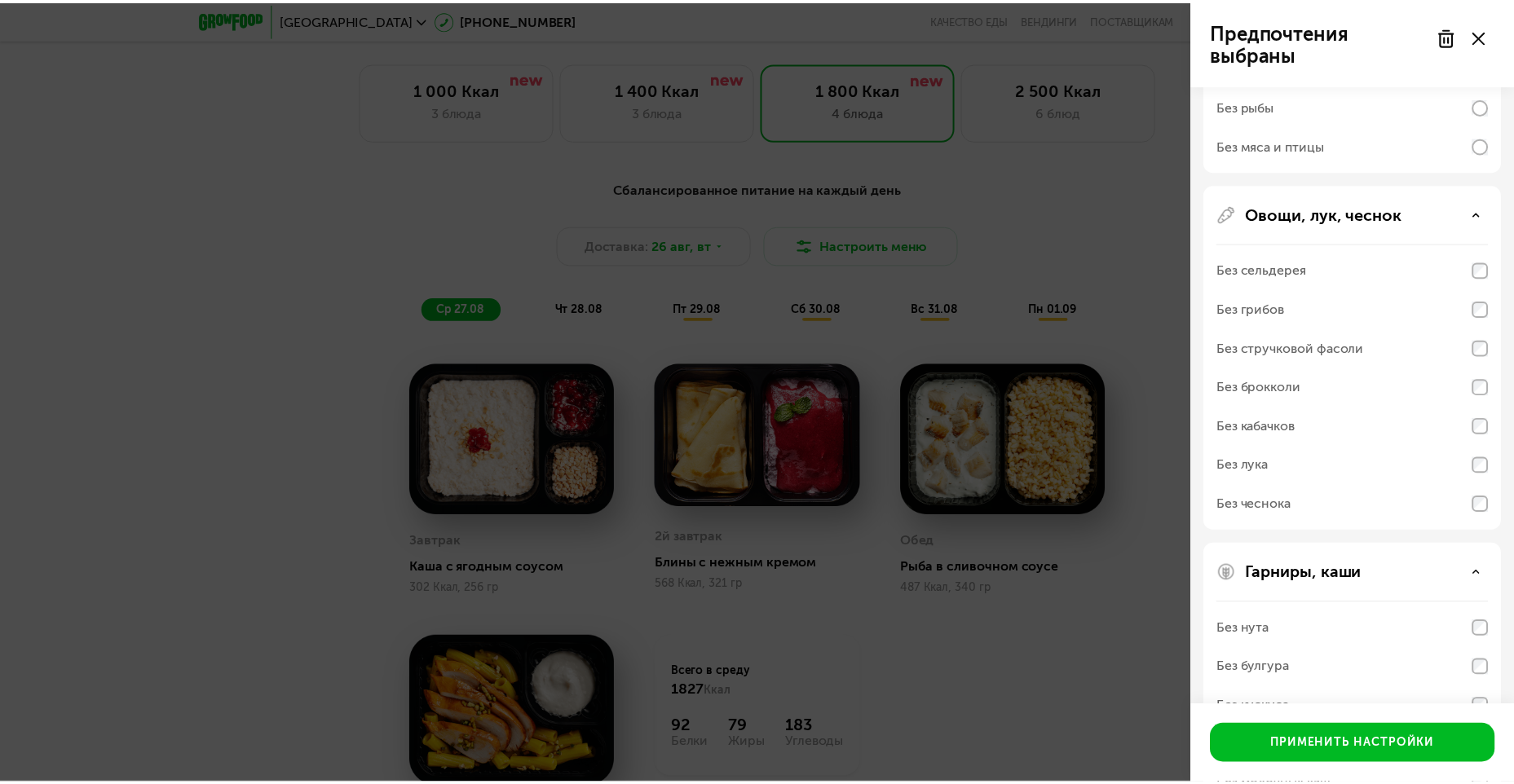
scroll to position [631, 0]
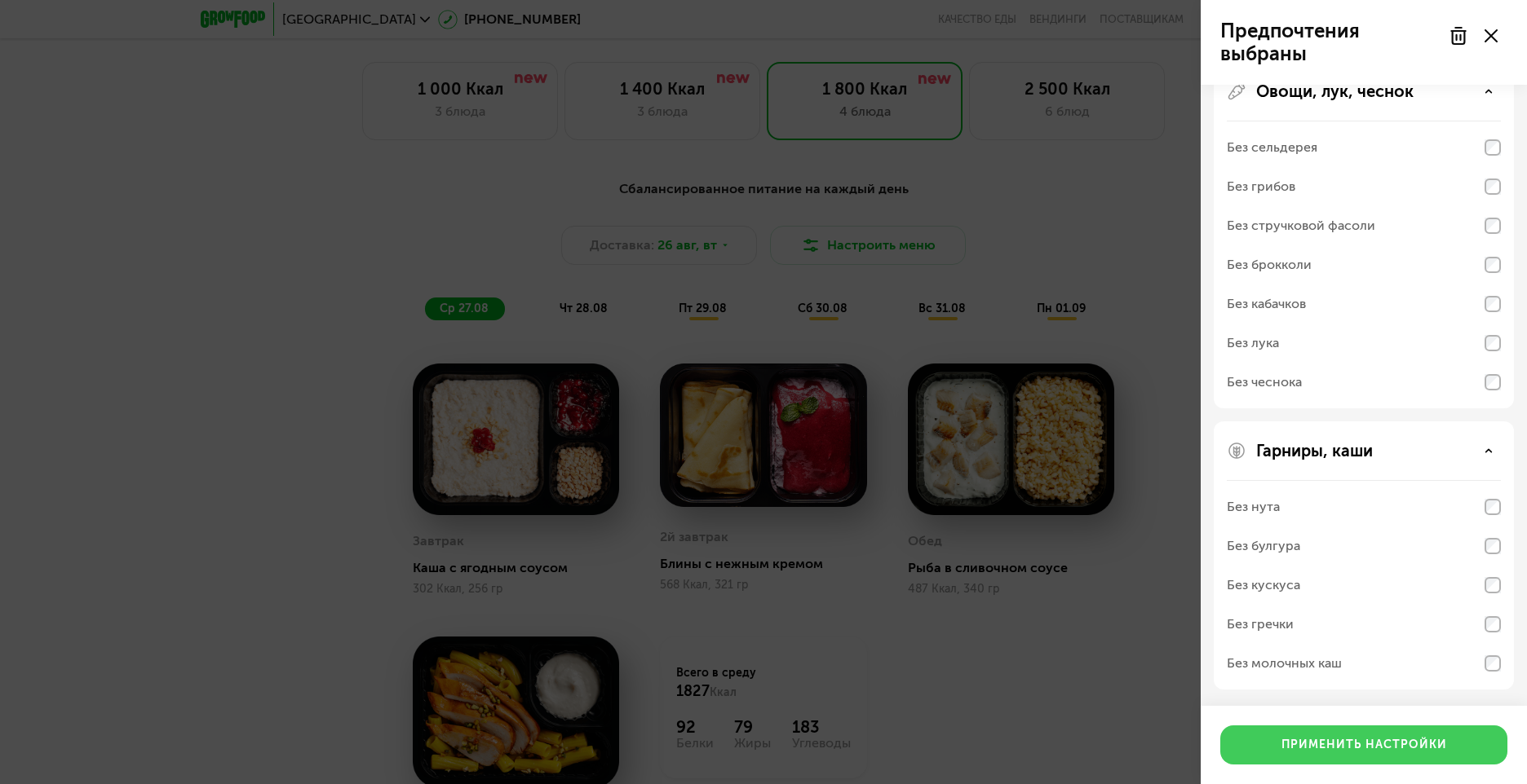
click at [1358, 733] on button "Применить настройки" at bounding box center [1364, 745] width 287 height 39
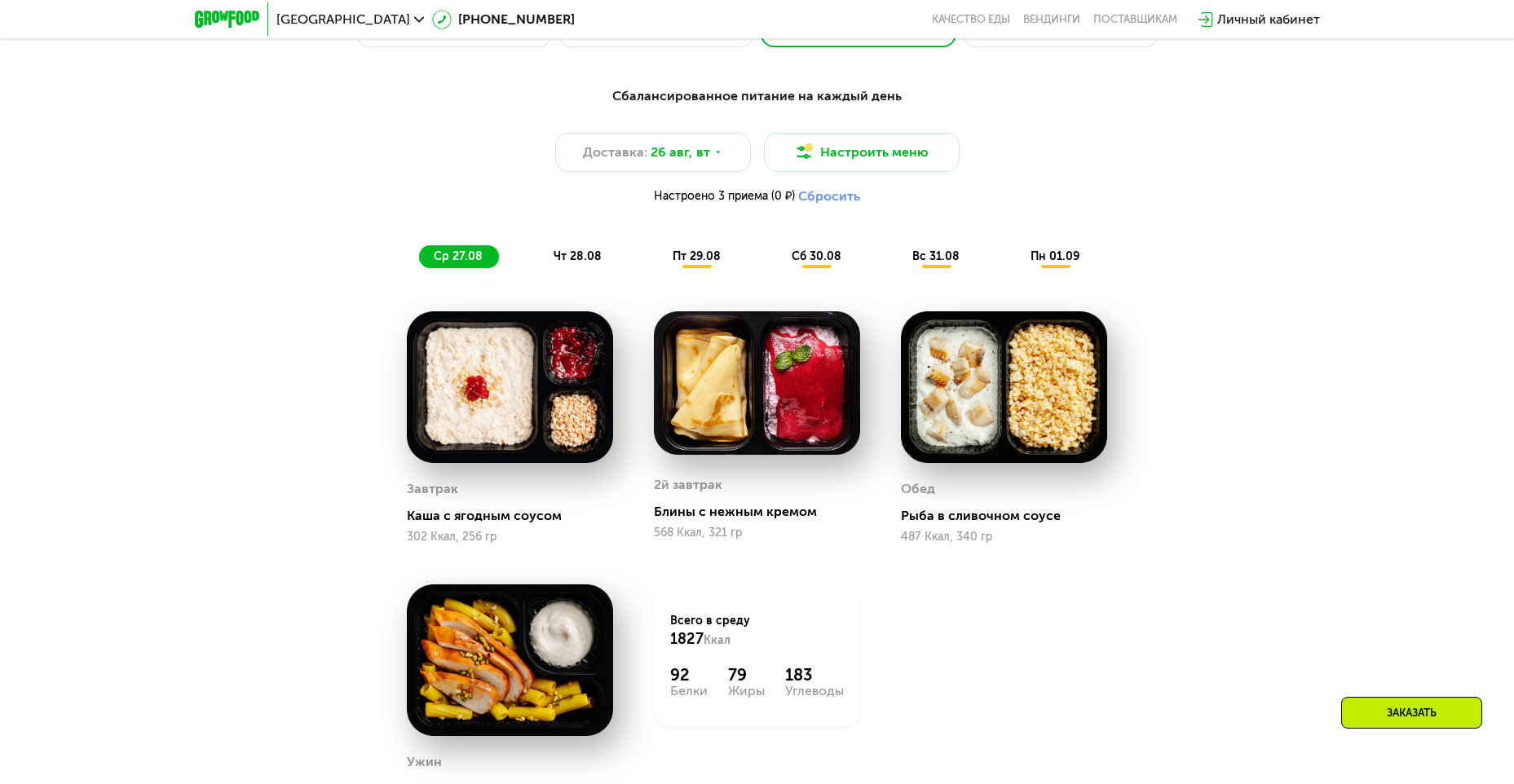
scroll to position [1060, 0]
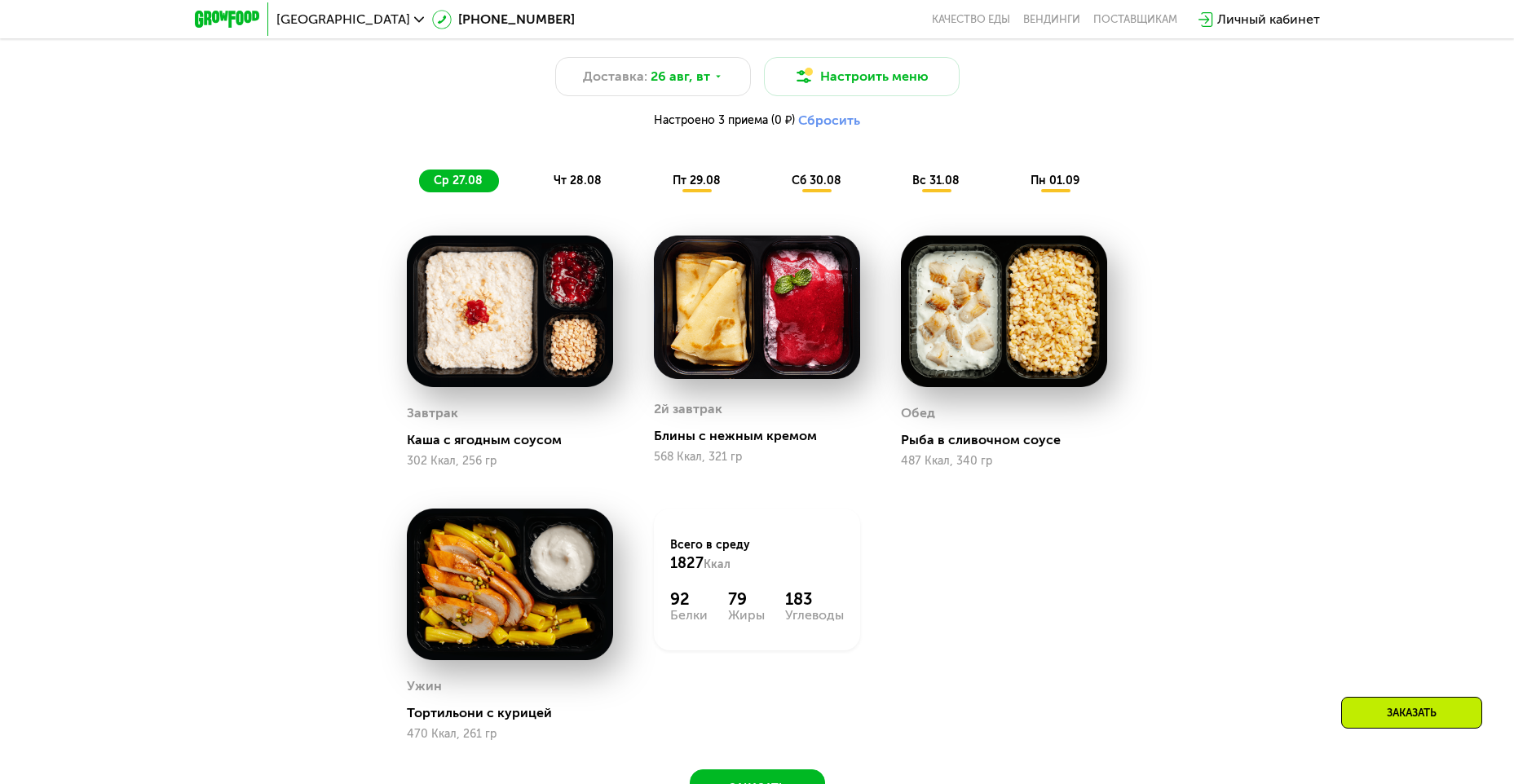
click at [588, 180] on span "чт 28.08" at bounding box center [577, 180] width 48 height 14
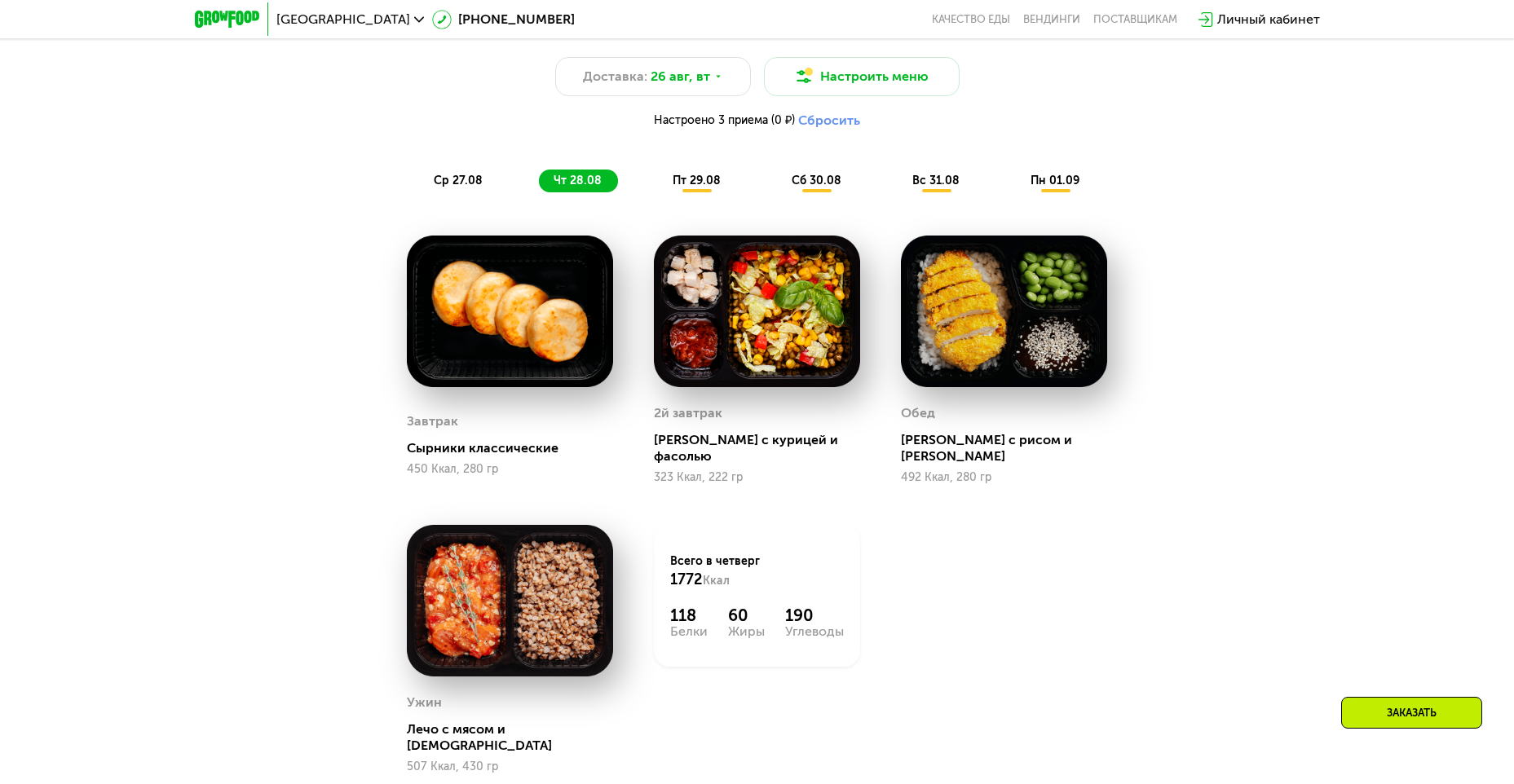
click at [681, 188] on span "пт 29.08" at bounding box center [696, 180] width 48 height 14
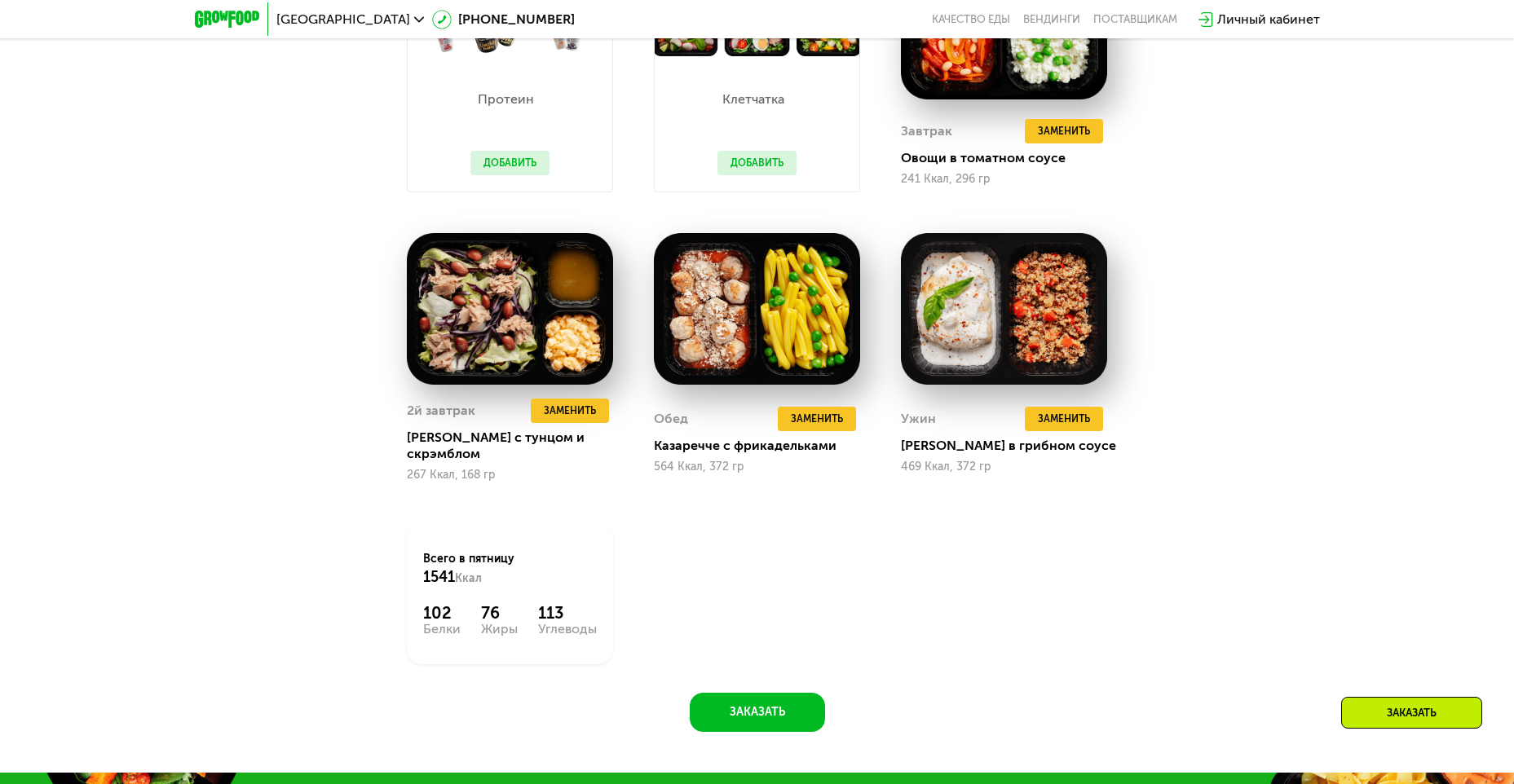
scroll to position [1386, 0]
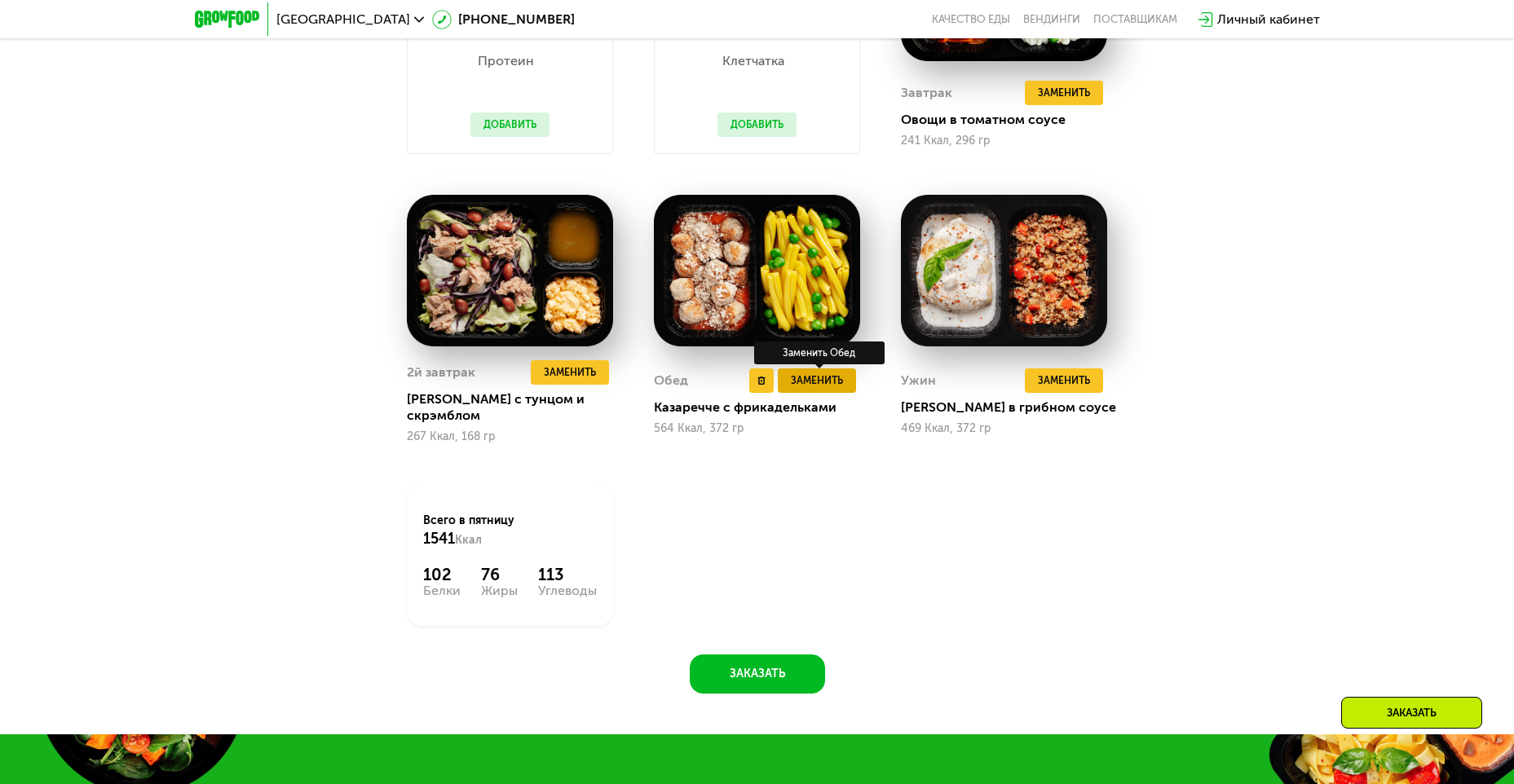
click at [834, 382] on span "Заменить" at bounding box center [817, 381] width 52 height 16
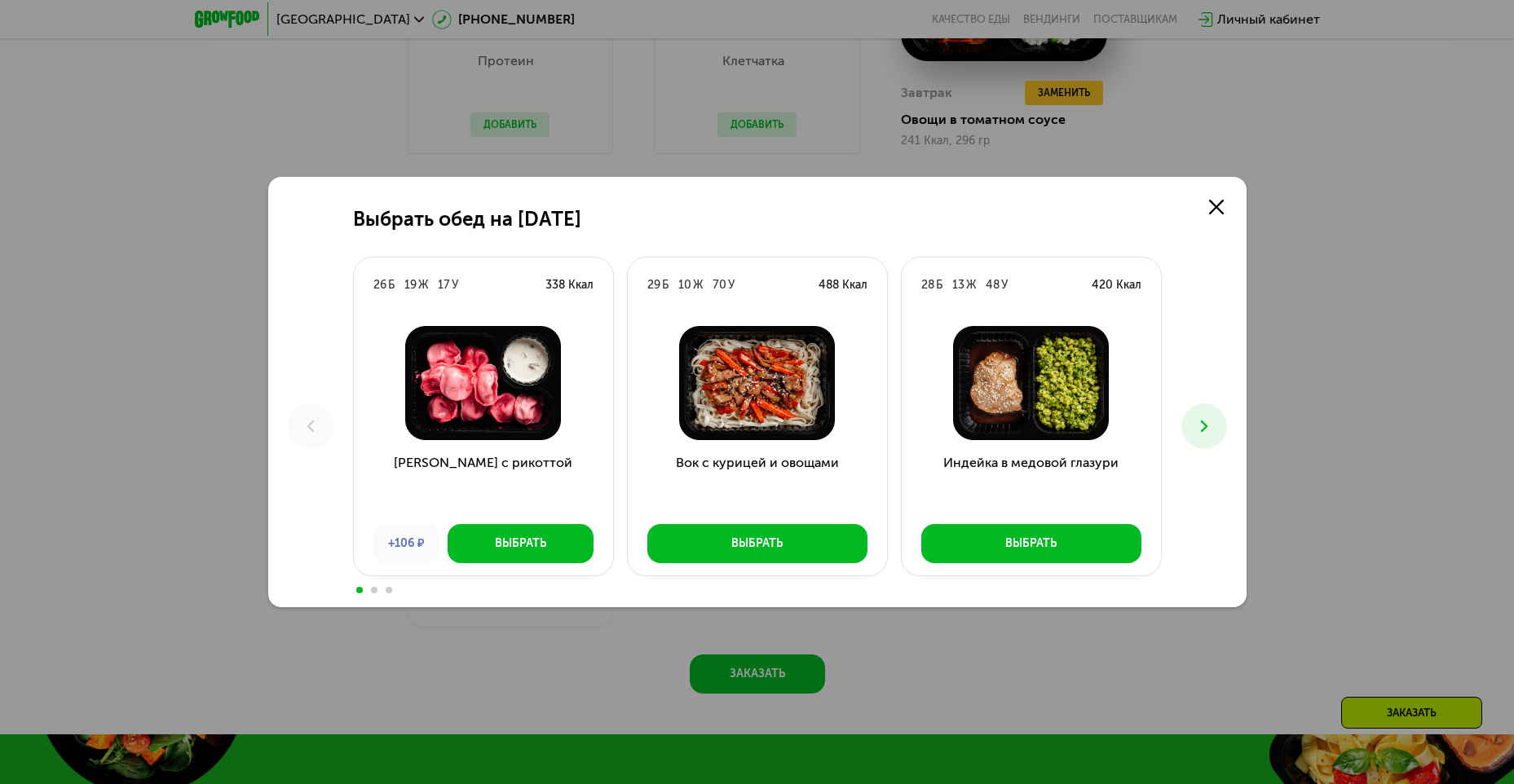
click at [1205, 418] on icon at bounding box center [1204, 426] width 20 height 20
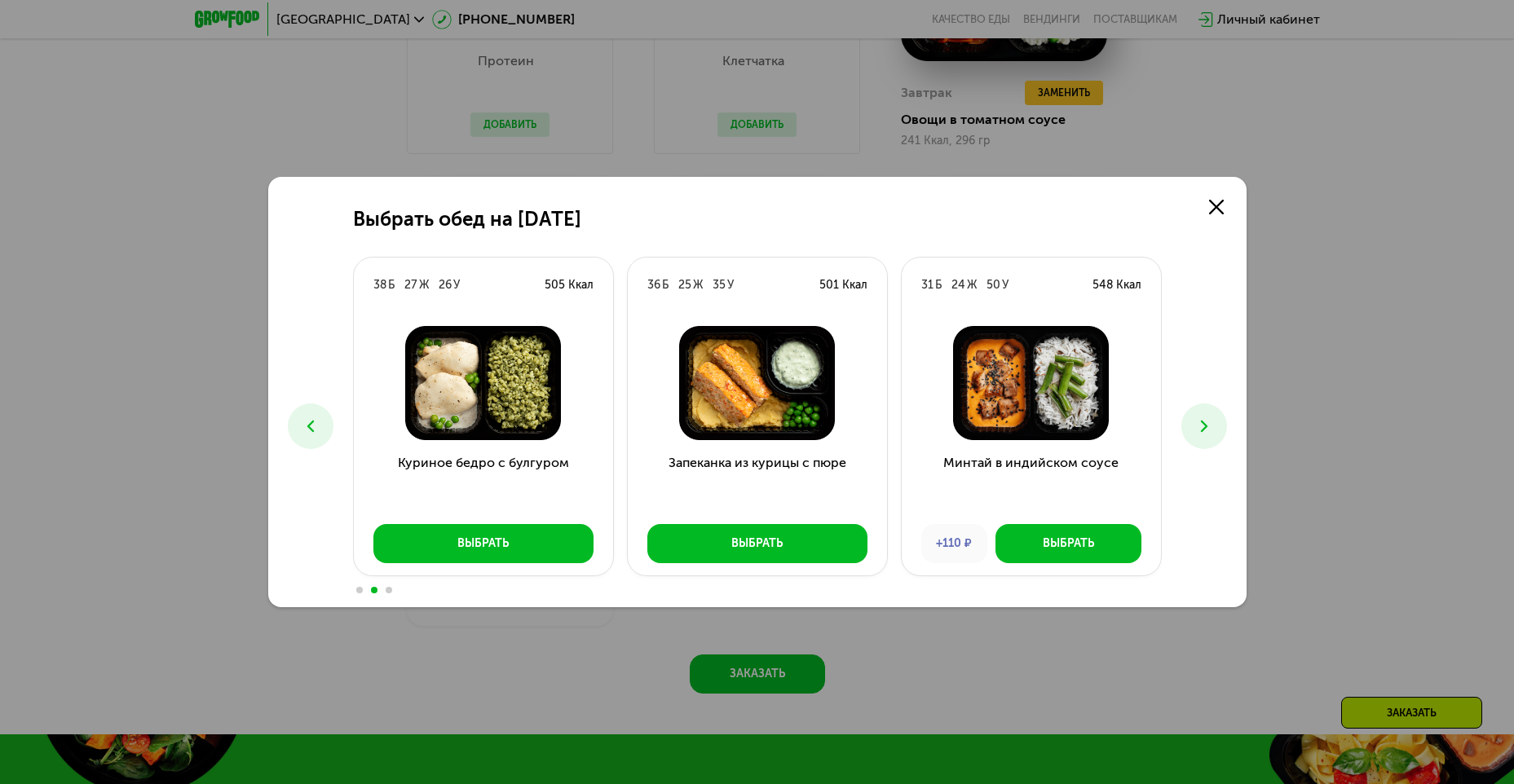
click at [1205, 416] on button at bounding box center [1204, 426] width 46 height 46
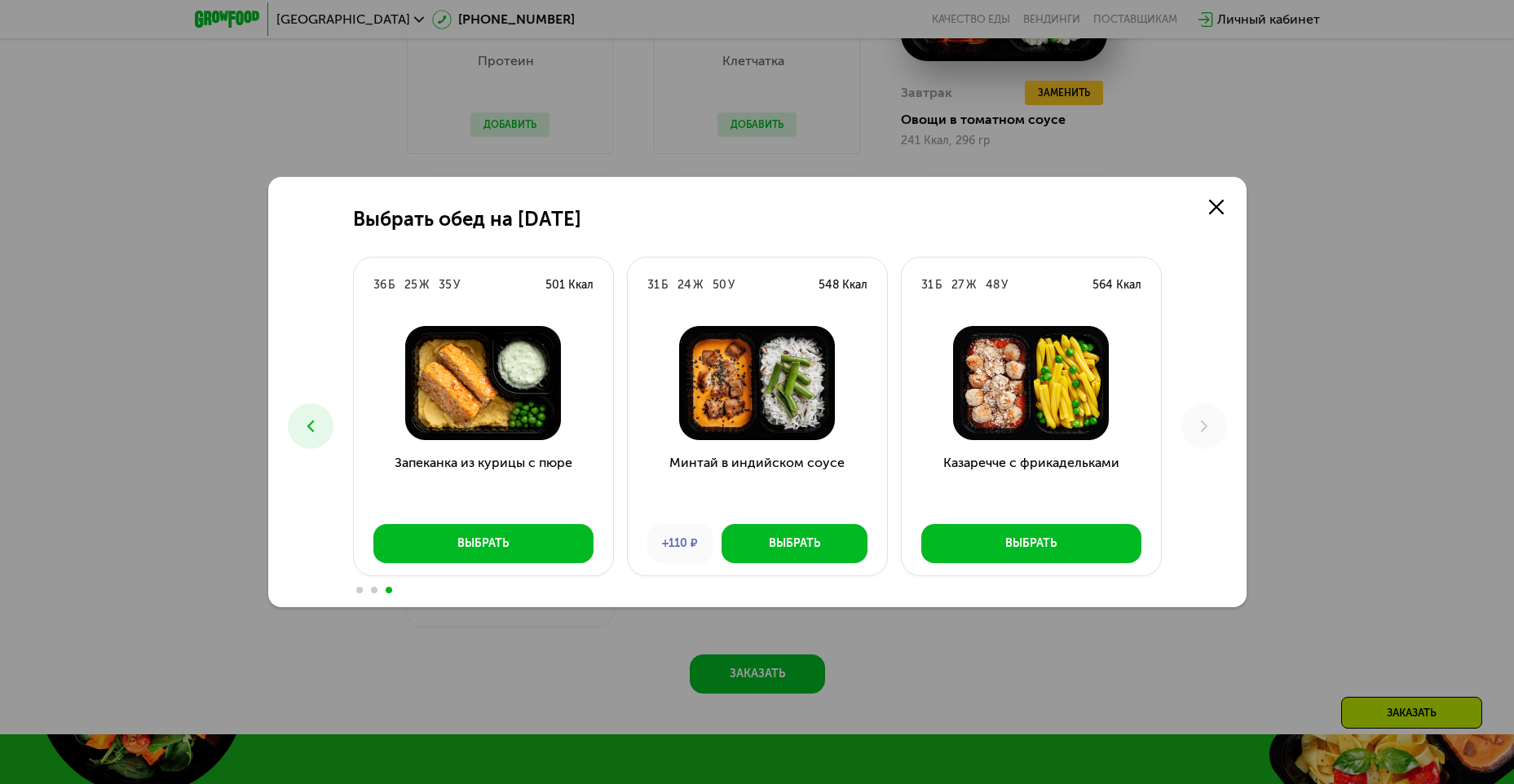
click at [1215, 188] on div "Выбрать обед на [DATE] Б 19 Ж 17 У 338 Ккал Тортеллини с рикоттой +106 ₽ Выбрат…" at bounding box center [757, 391] width 979 height 430
click at [1215, 209] on use at bounding box center [1216, 206] width 14 height 14
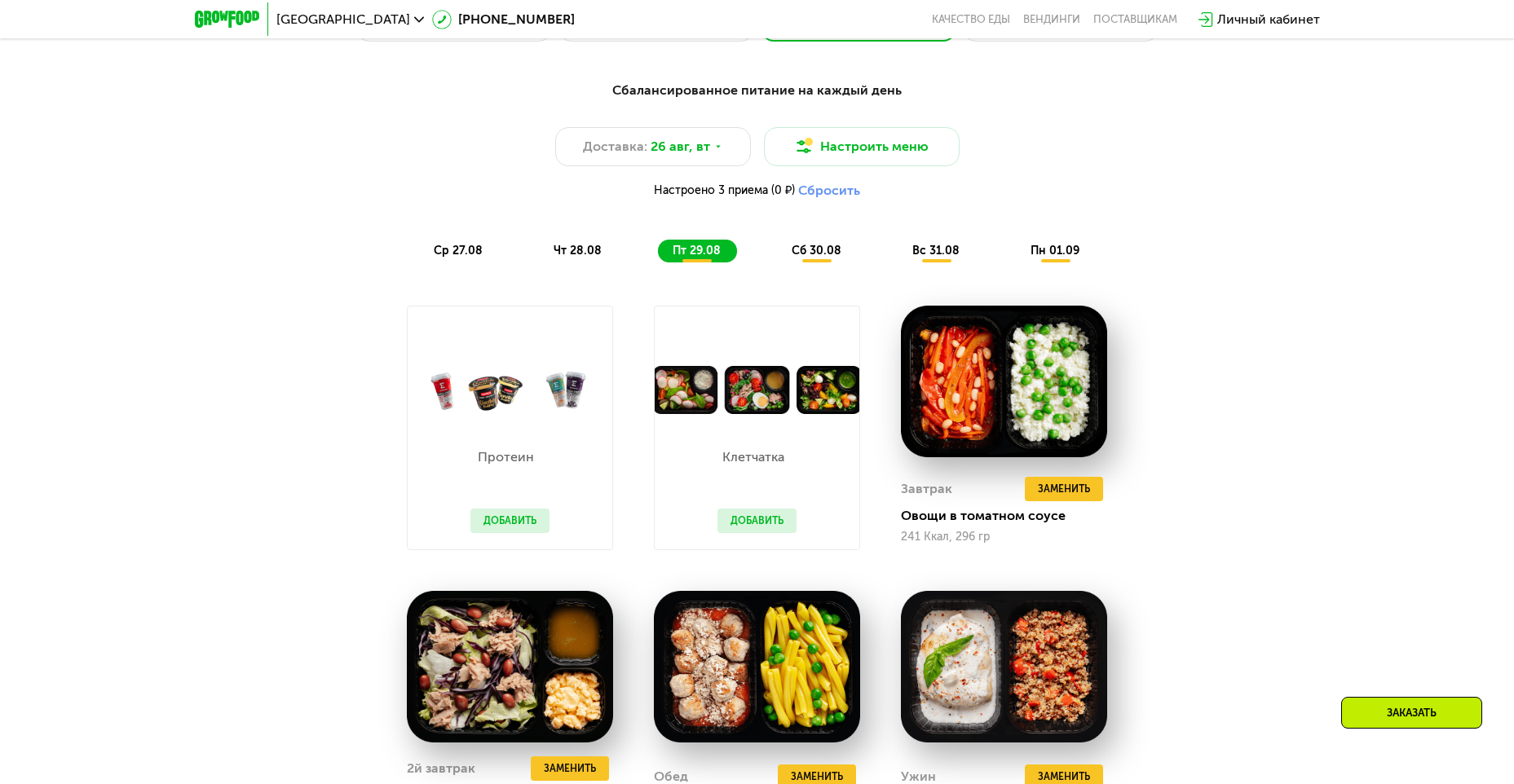
scroll to position [979, 0]
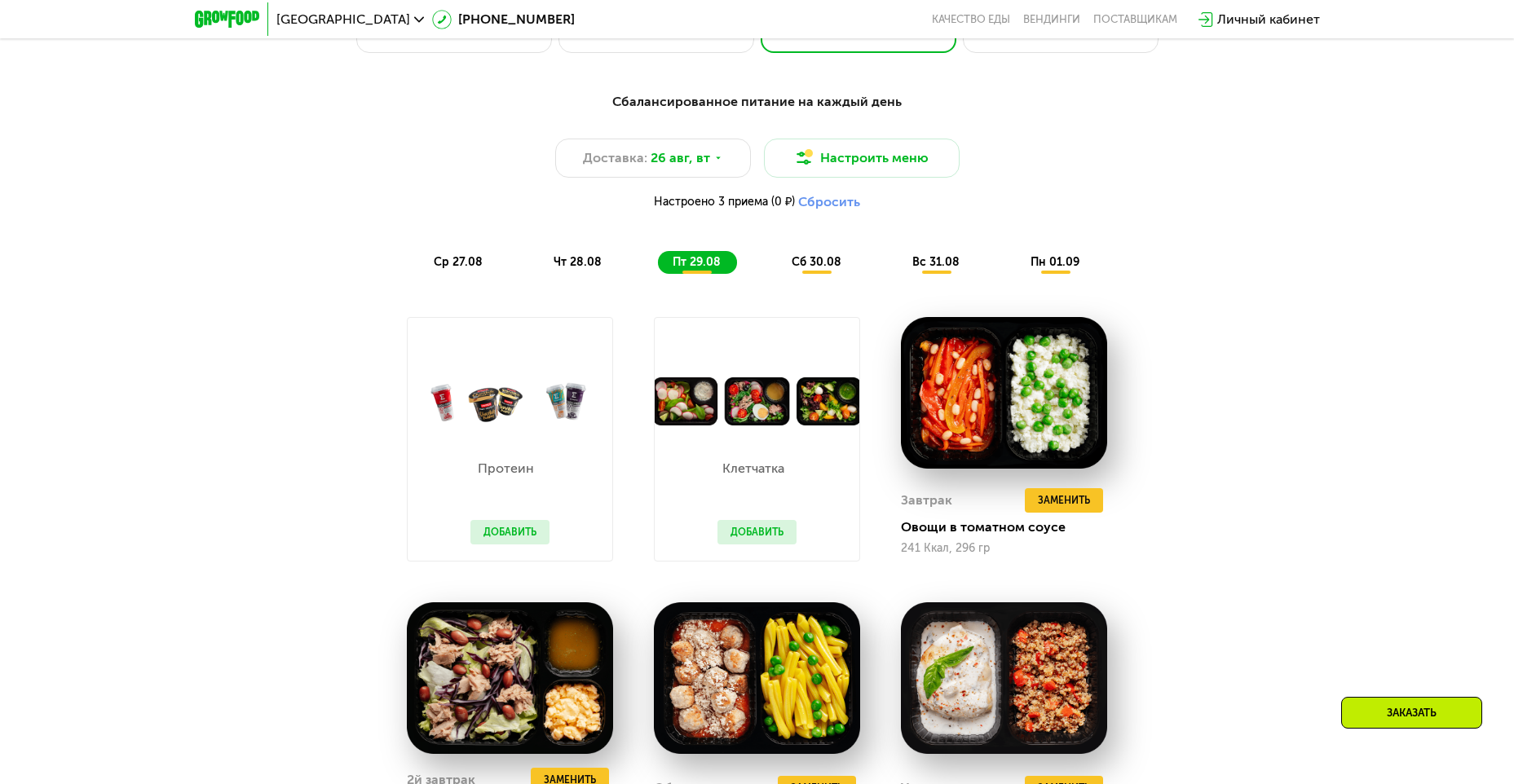
click at [594, 252] on div "Сбалансированное питание на каждый день Доставка: [DATE] Настроить меню Настрое…" at bounding box center [757, 183] width 965 height 182
click at [587, 267] on span "чт 28.08" at bounding box center [577, 262] width 48 height 14
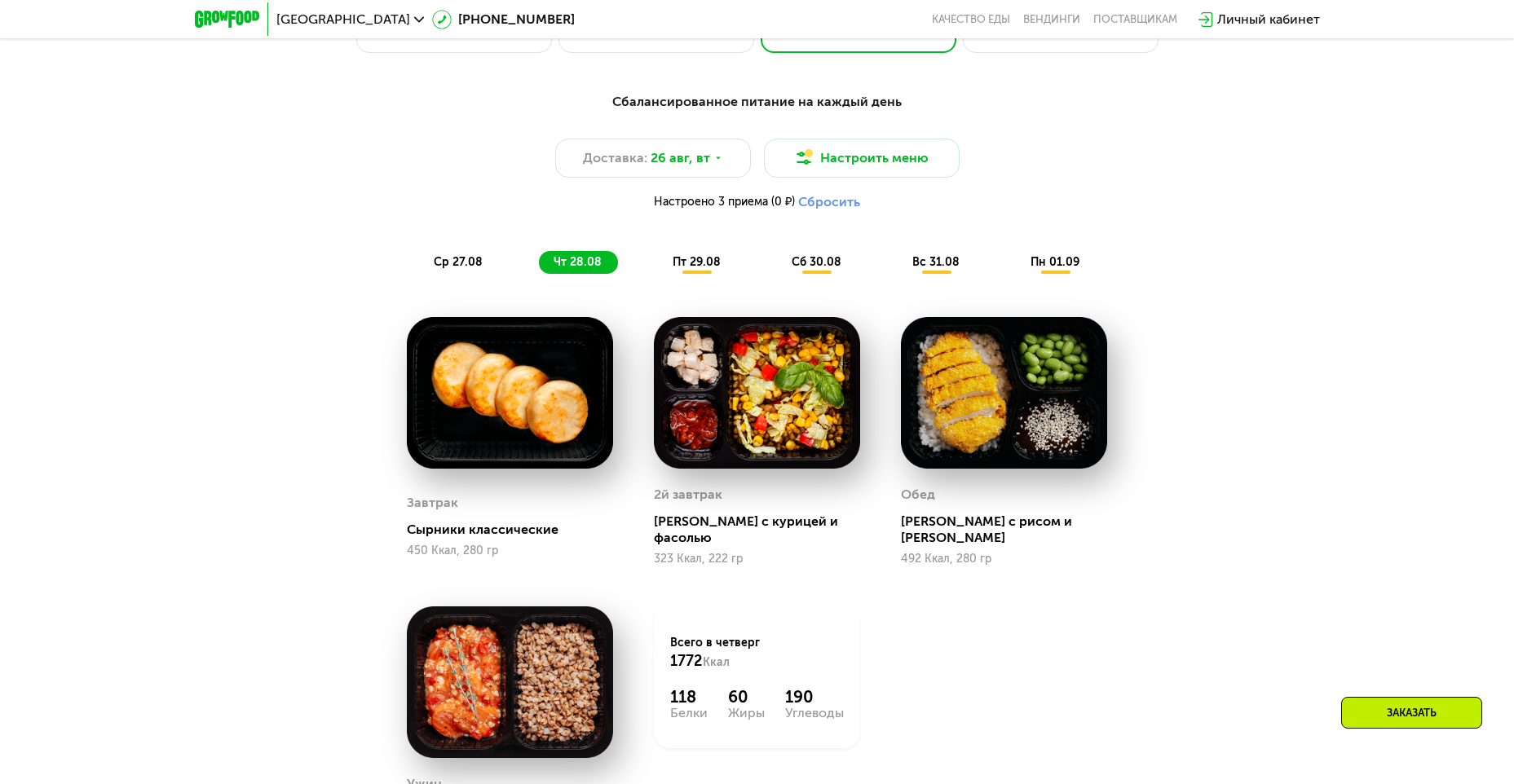
click at [778, 263] on div "пт 29.08" at bounding box center [818, 262] width 81 height 23
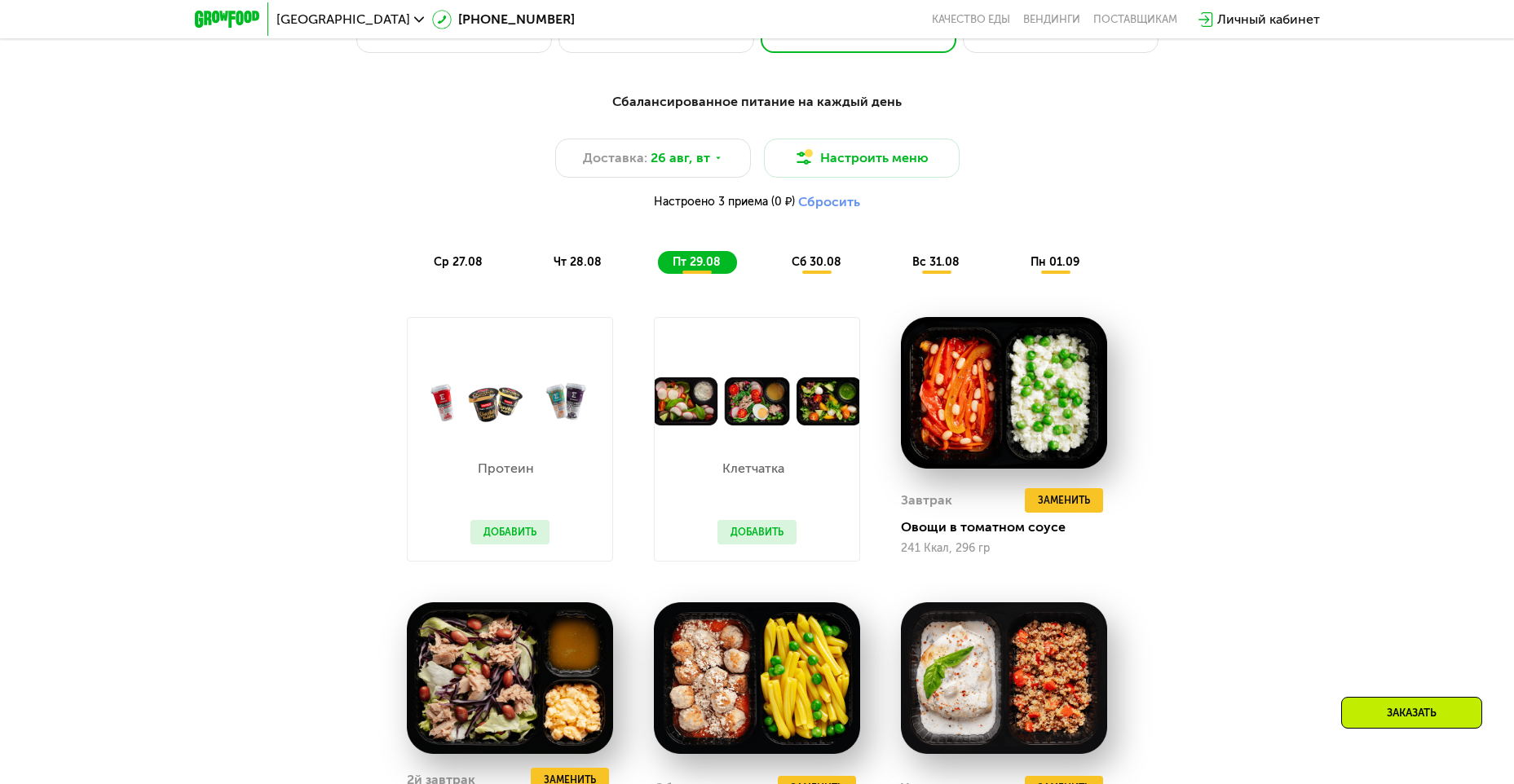
click at [812, 261] on span "сб 30.08" at bounding box center [817, 262] width 50 height 14
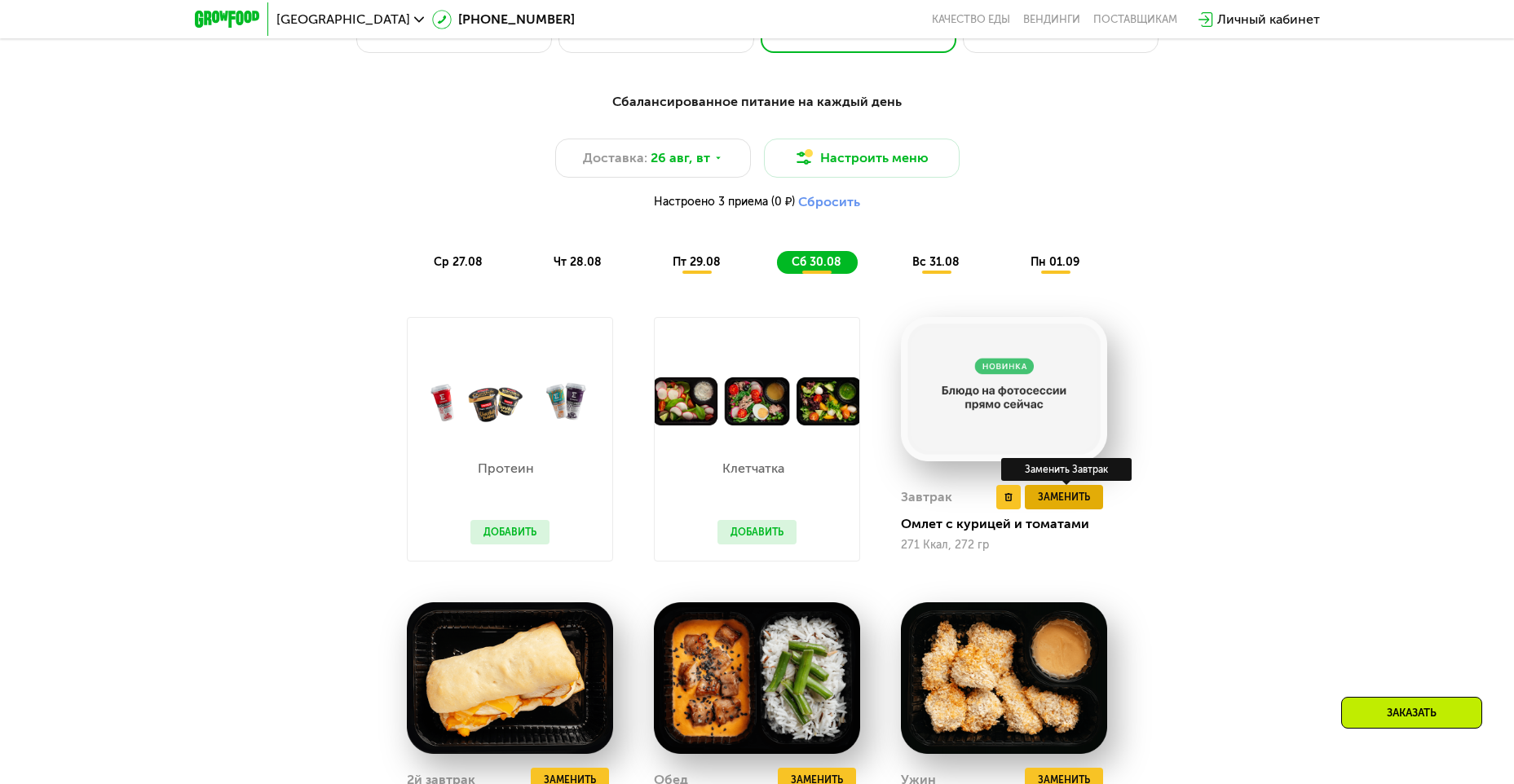
click at [1089, 504] on span "Заменить" at bounding box center [1064, 497] width 52 height 16
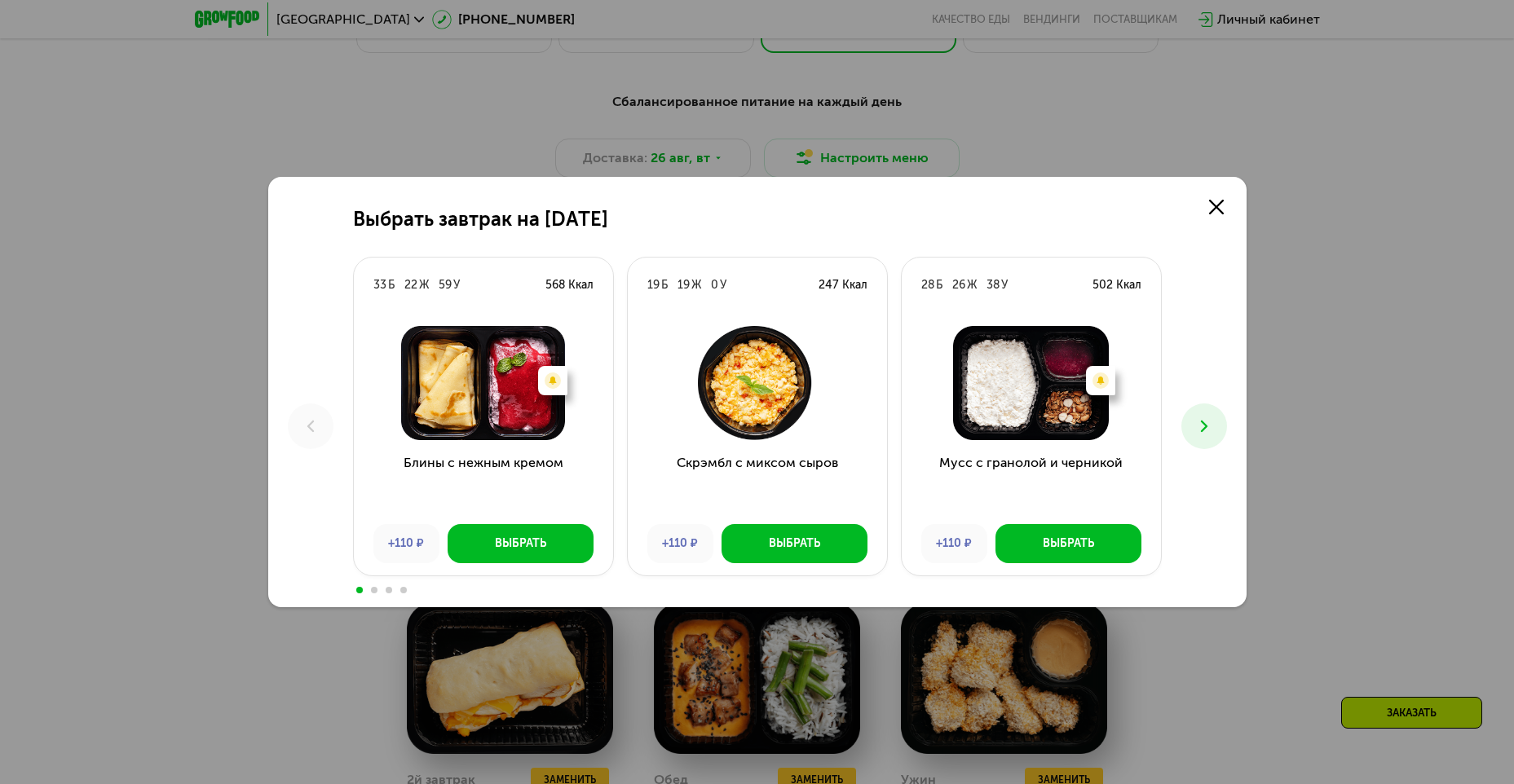
click at [1196, 425] on icon at bounding box center [1204, 426] width 20 height 20
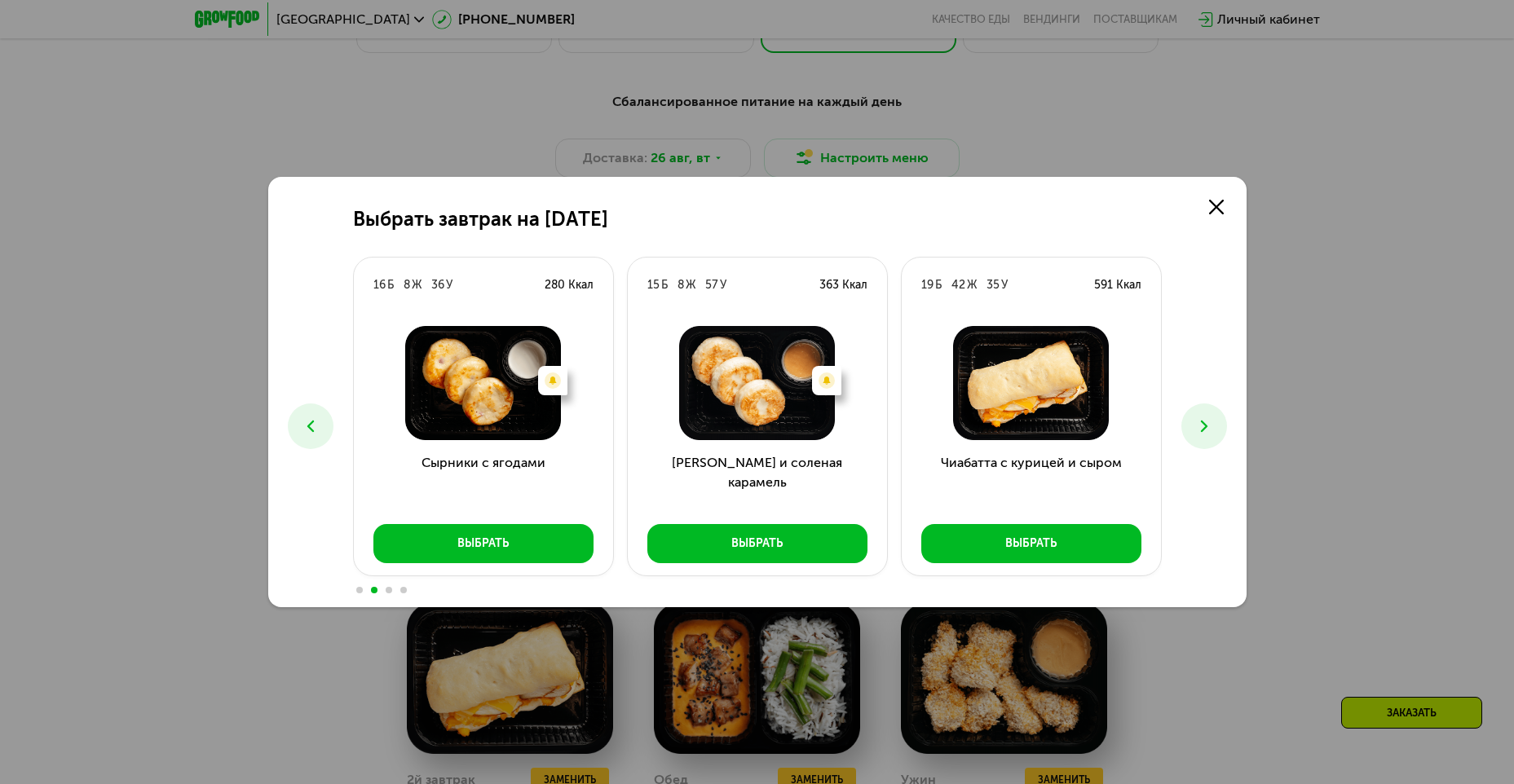
click at [1196, 213] on div "Выбрать завтрак на [DATE] Б 22 Ж 59 У 568 Ккал Есть нежелательные ингредиенты: …" at bounding box center [757, 391] width 979 height 430
click at [1217, 209] on use at bounding box center [1216, 206] width 14 height 14
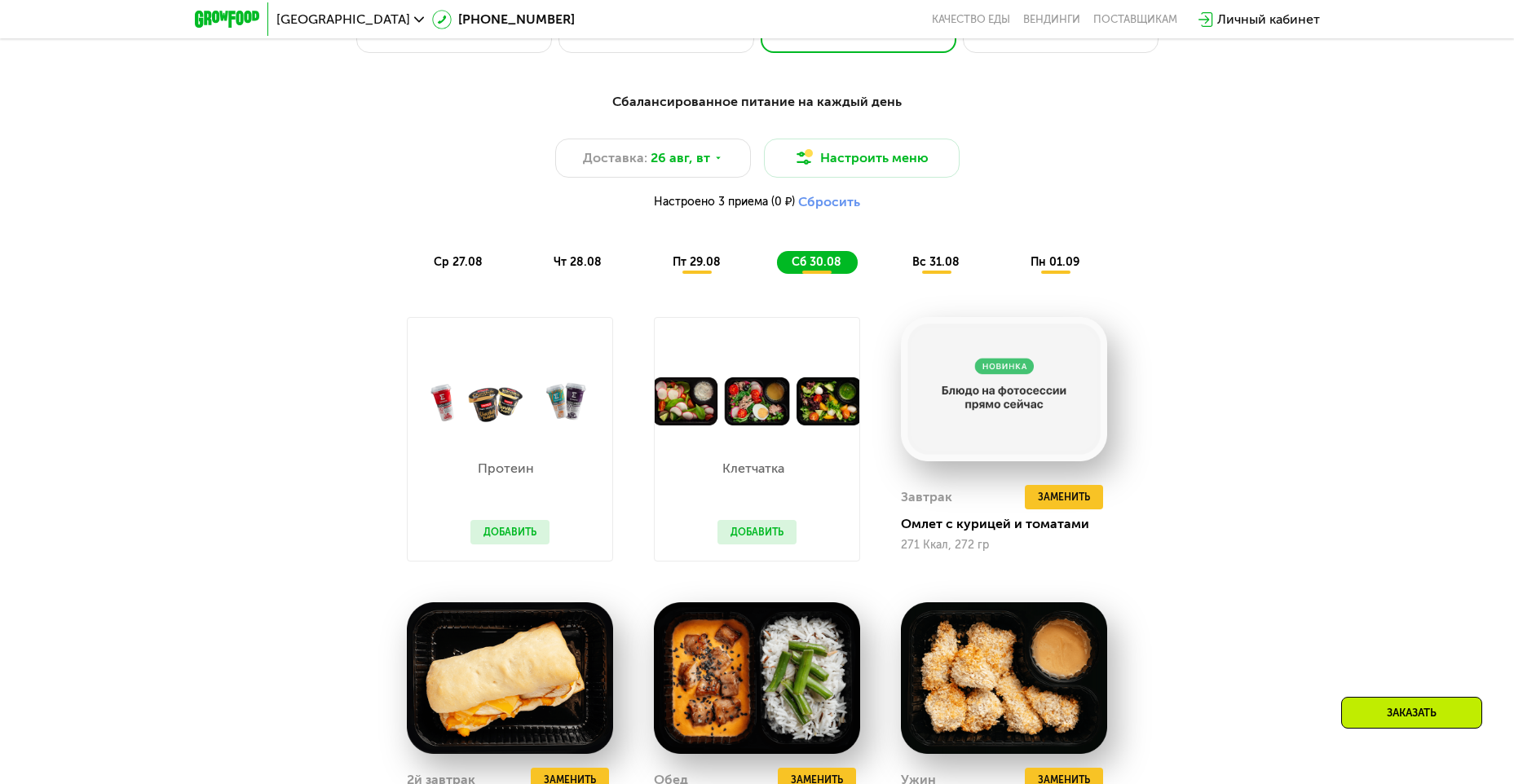
scroll to position [1305, 0]
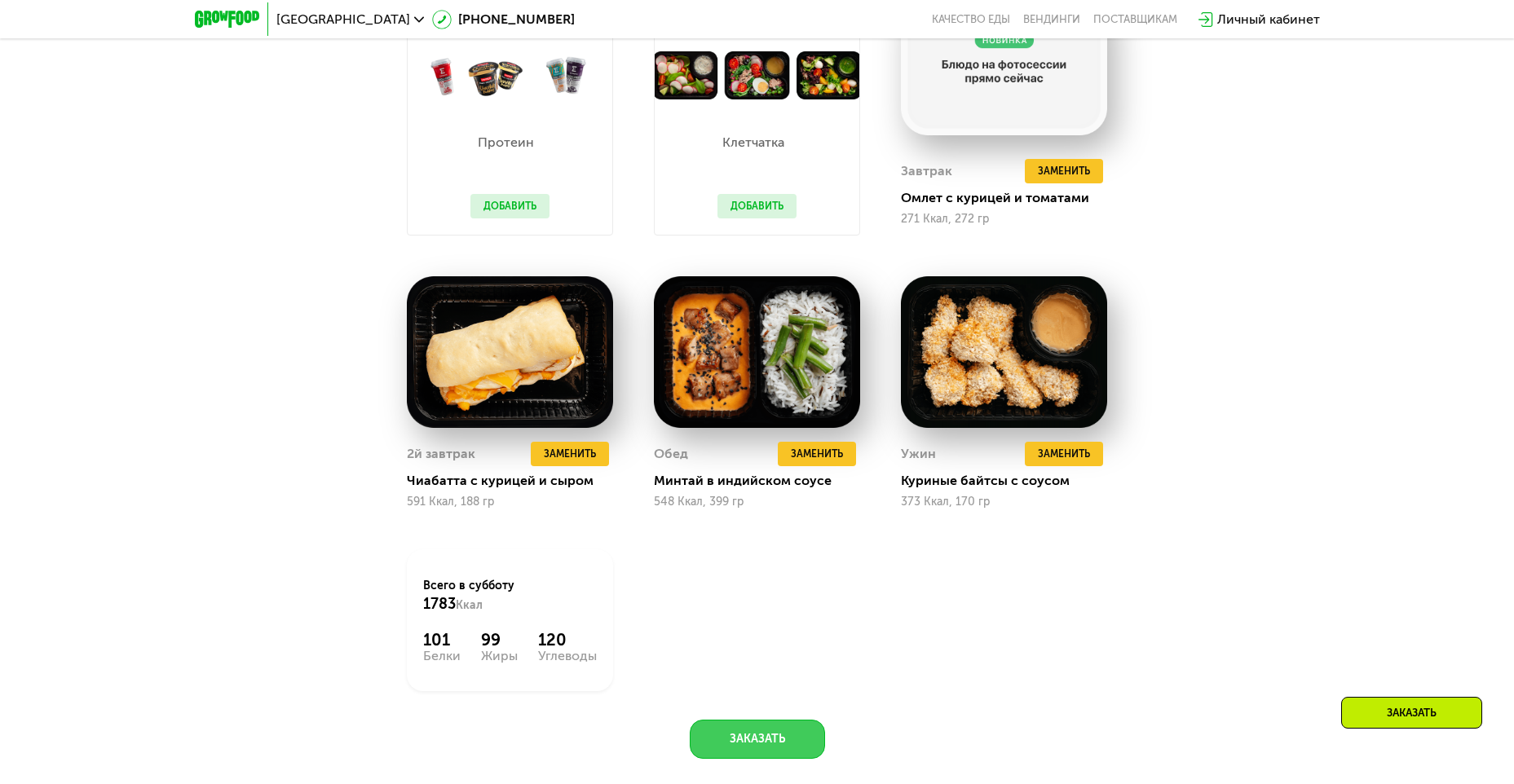
click at [720, 754] on button "Заказать" at bounding box center [757, 739] width 135 height 39
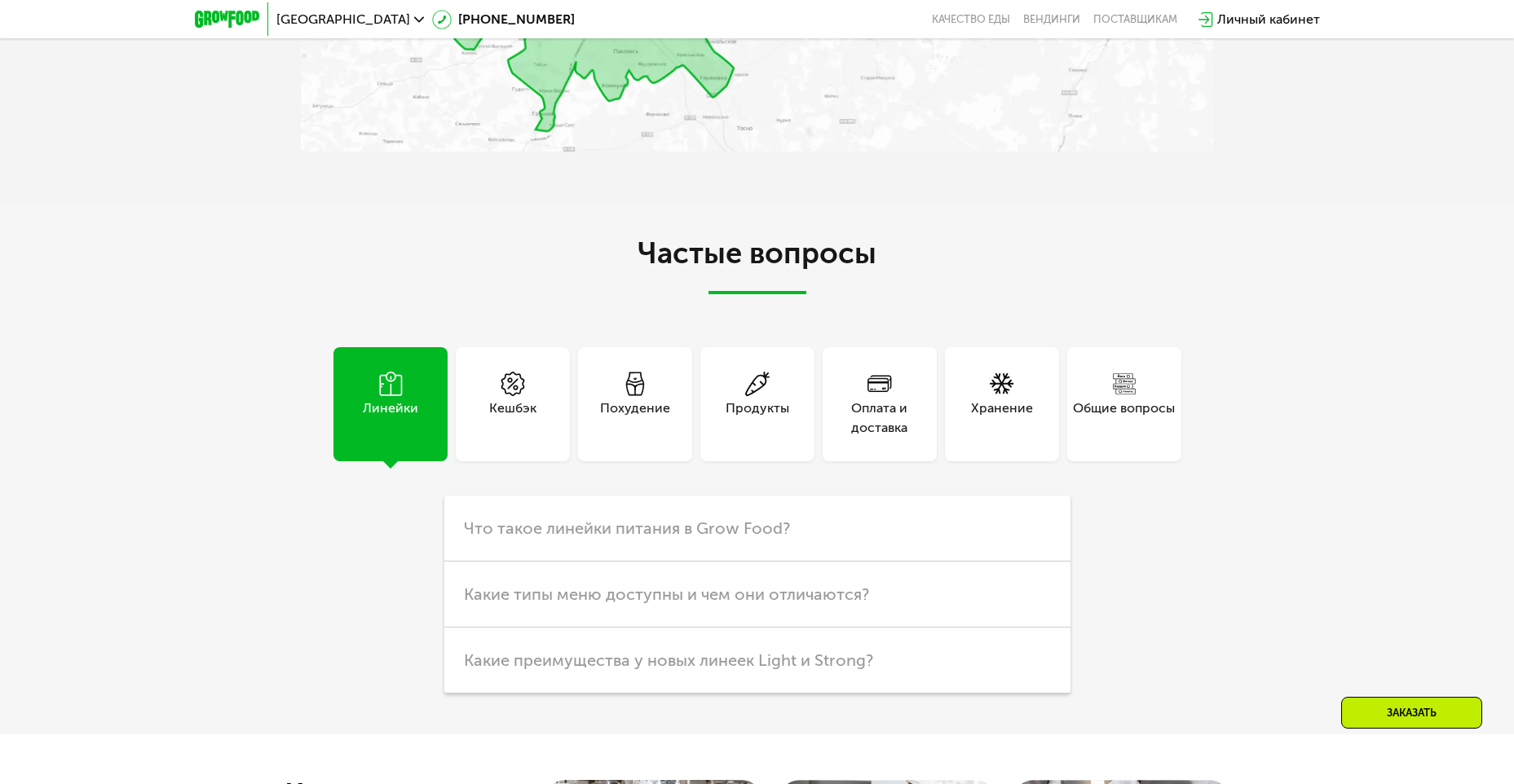
scroll to position [4392, 0]
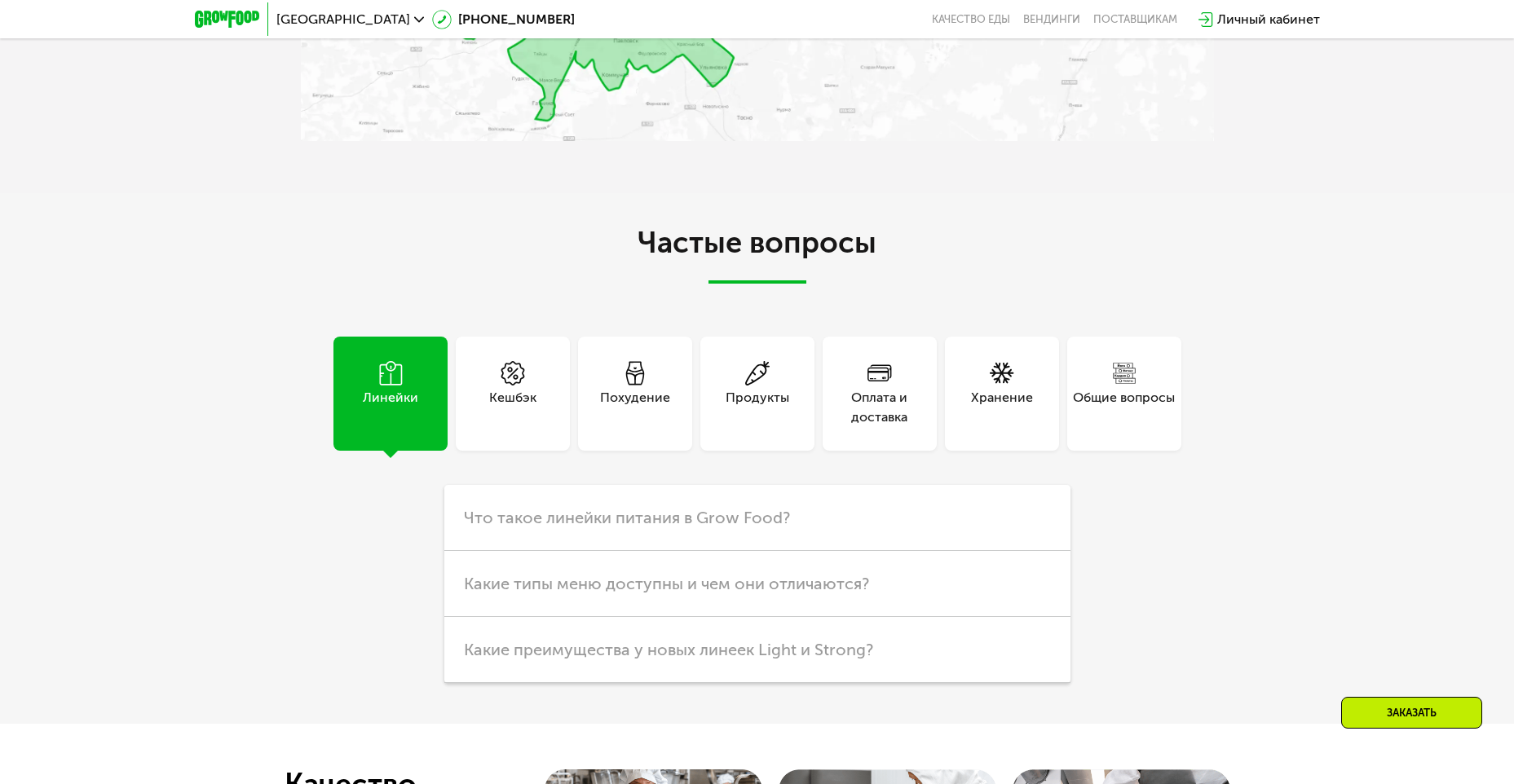
click at [656, 422] on div "Похудение" at bounding box center [635, 407] width 71 height 39
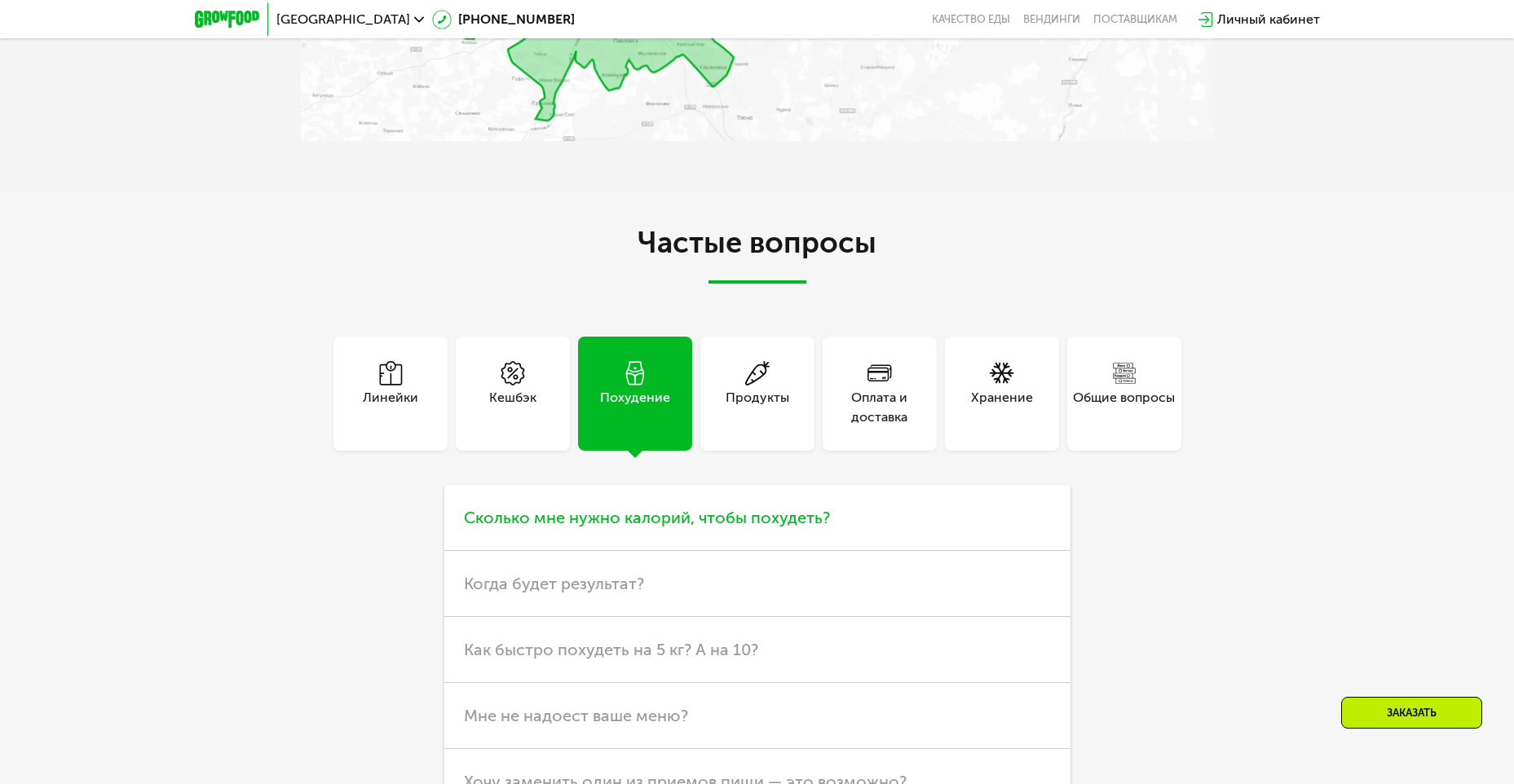
click at [581, 525] on span "Сколько мне нужно калорий, чтобы похудеть?" at bounding box center [647, 517] width 366 height 20
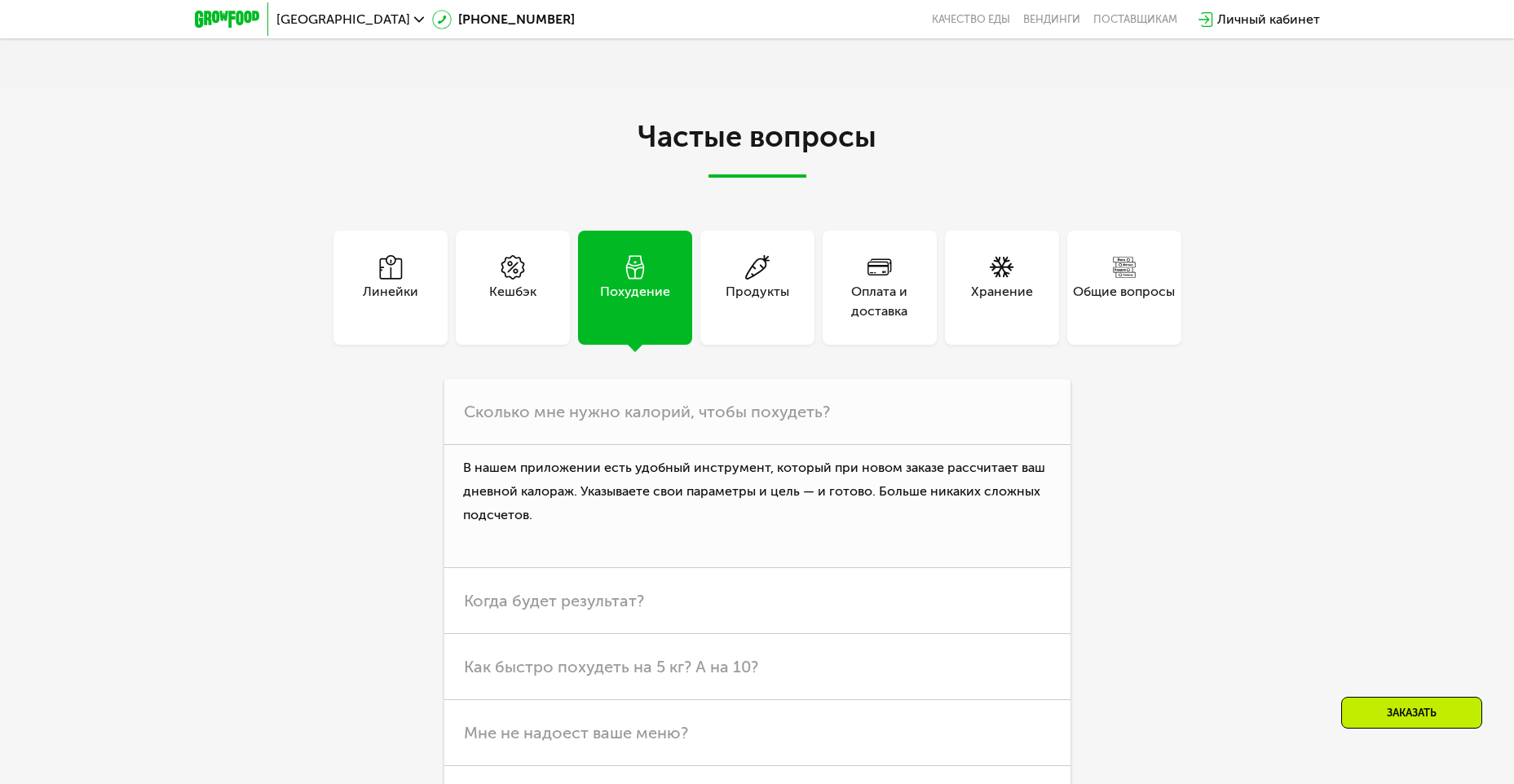
scroll to position [4637, 0]
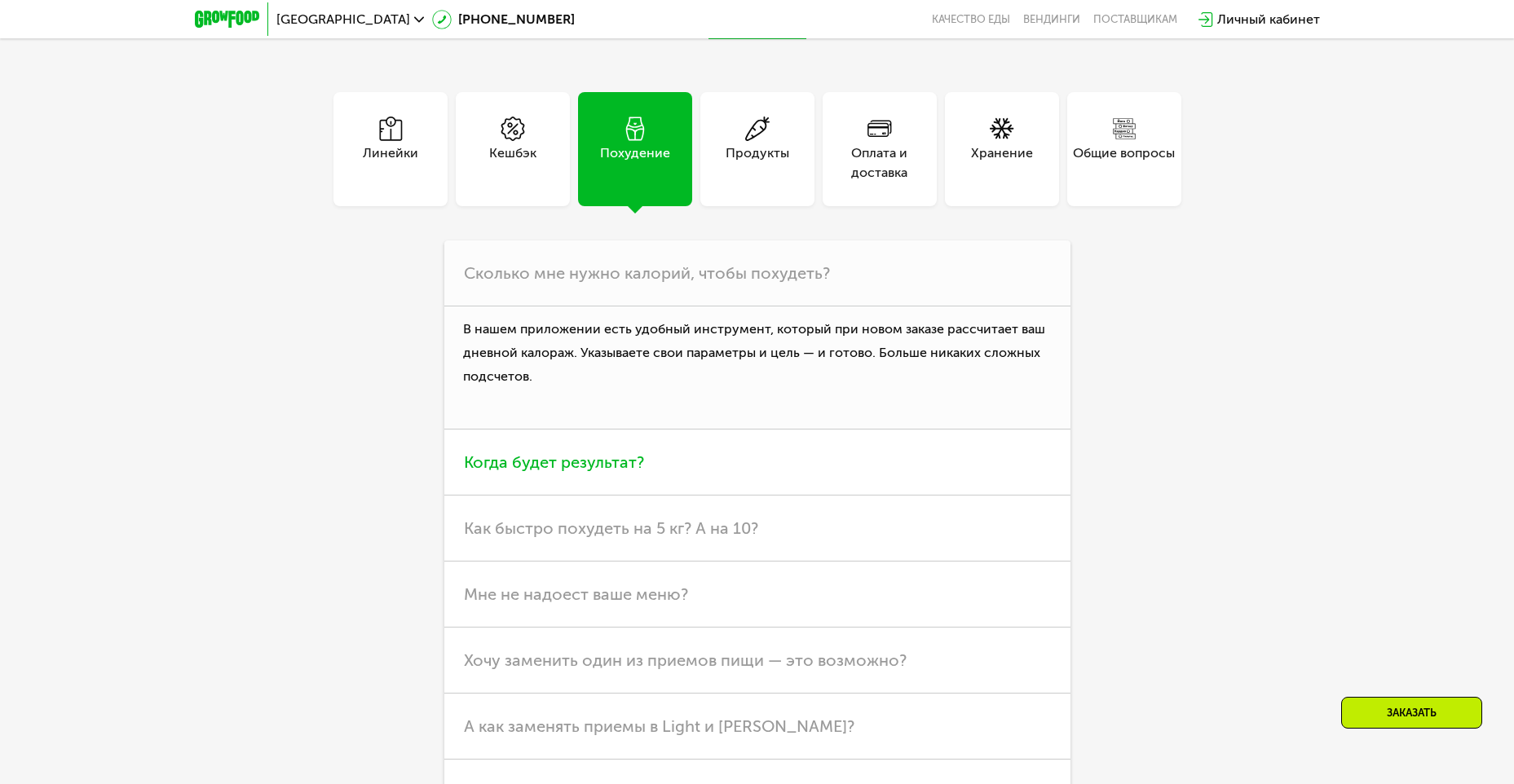
click at [638, 496] on h3 "Когда будет результат?" at bounding box center [757, 462] width 626 height 66
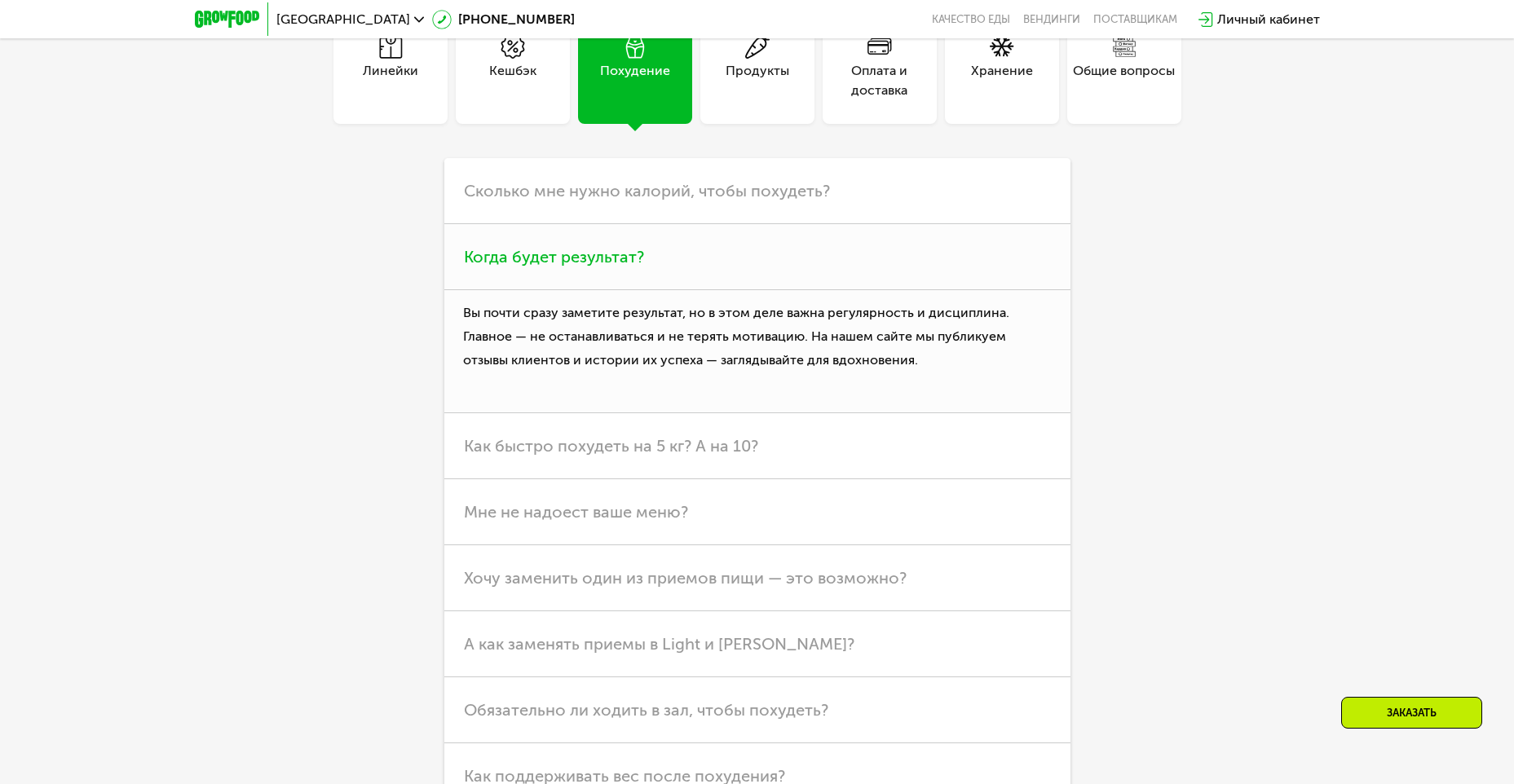
scroll to position [4881, 0]
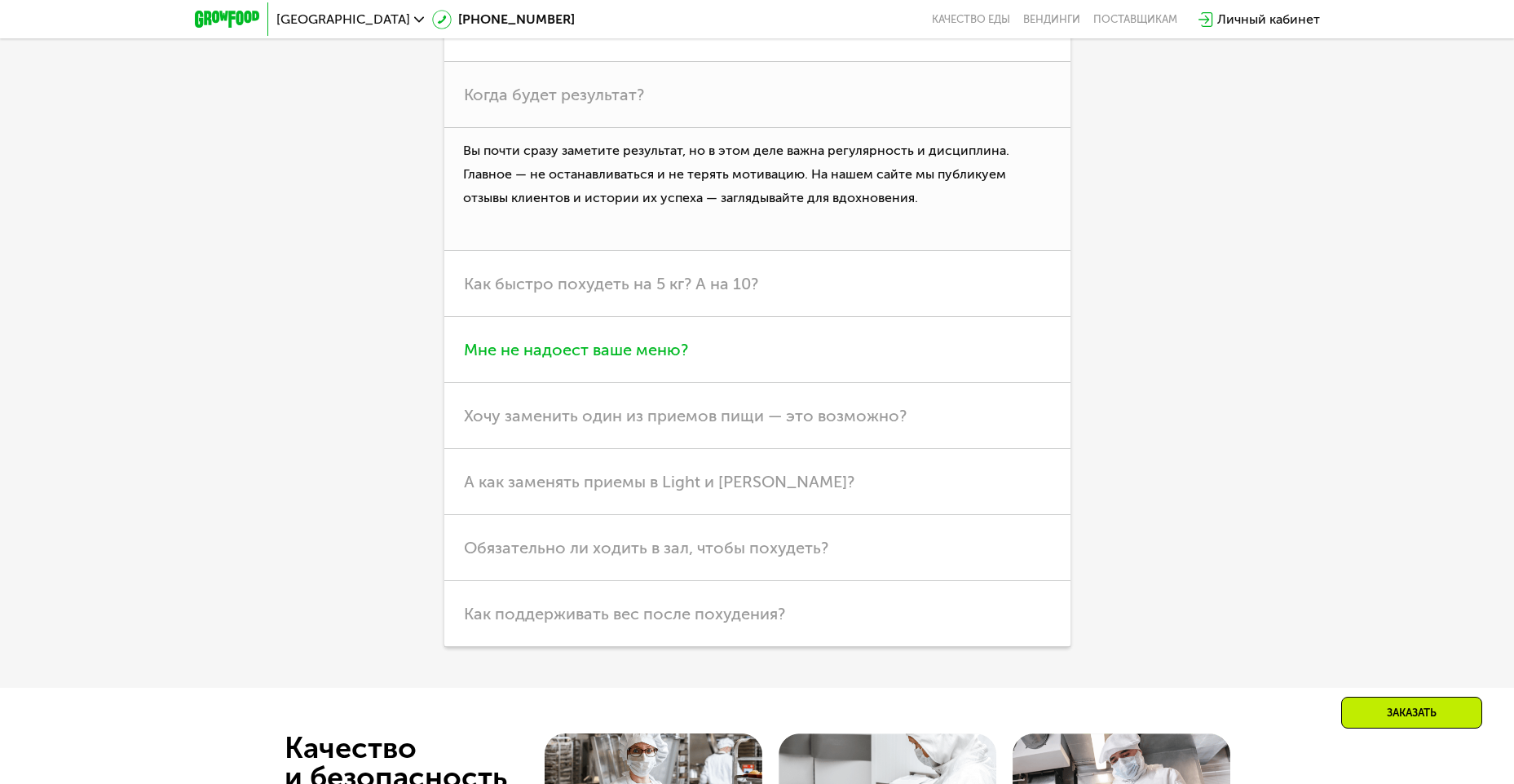
click at [608, 360] on span "Мне не надоест ваше меню?" at bounding box center [575, 349] width 224 height 20
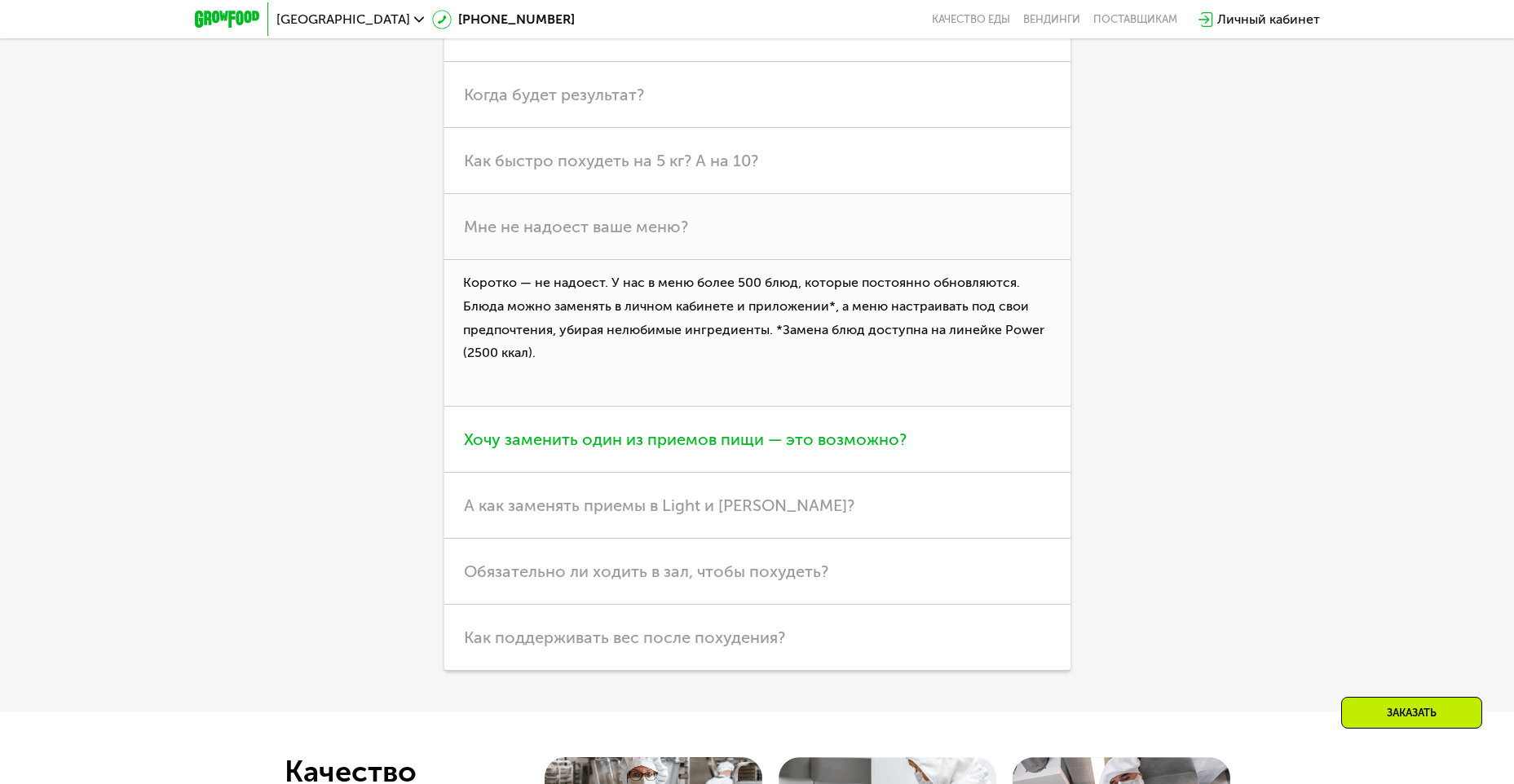
click at [576, 459] on h3 "Хочу заменить один из приемов пищи — это возможно?" at bounding box center [757, 439] width 626 height 66
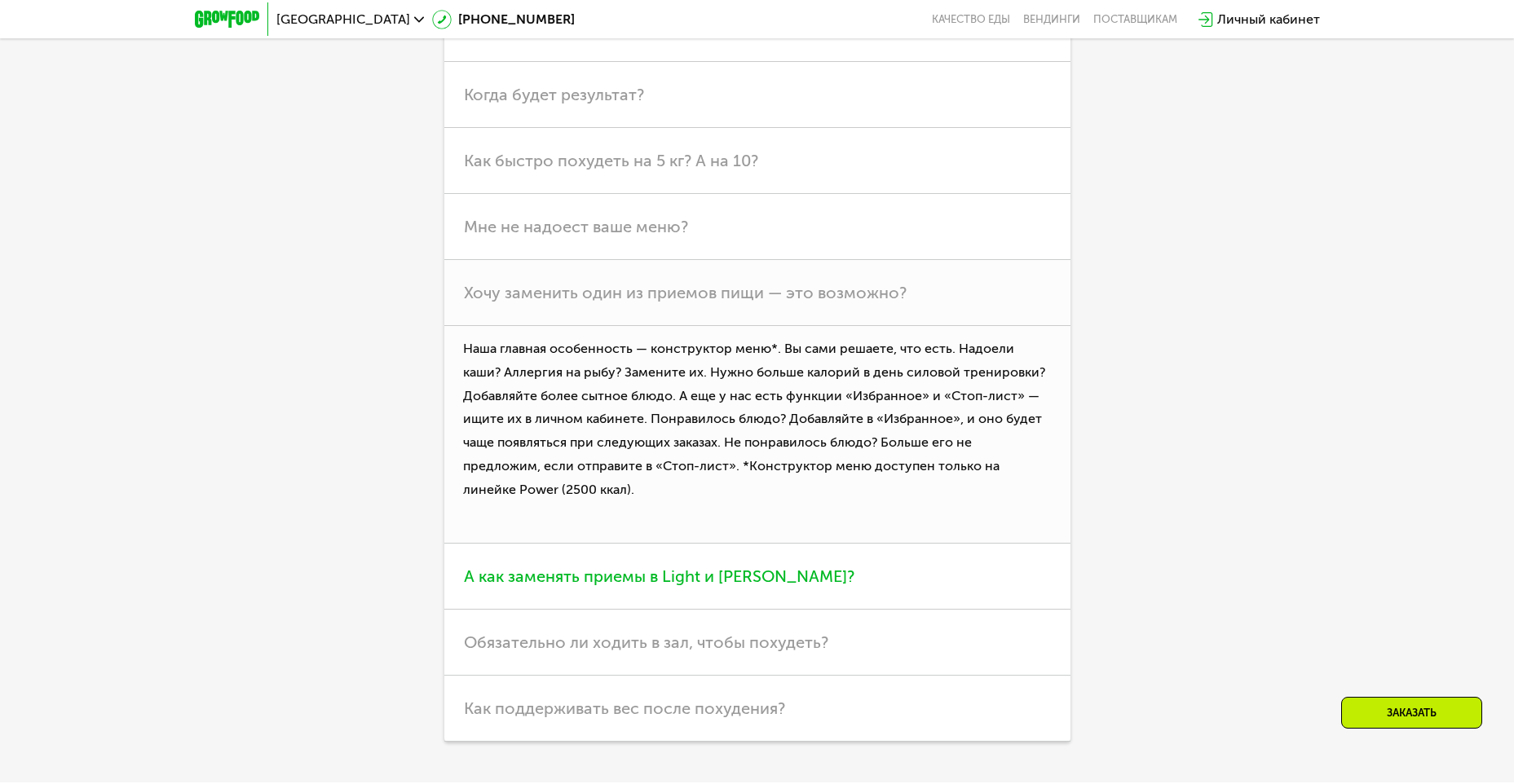
click at [877, 586] on h3 "А как заменять приемы в Light и [PERSON_NAME]?" at bounding box center [757, 576] width 626 height 66
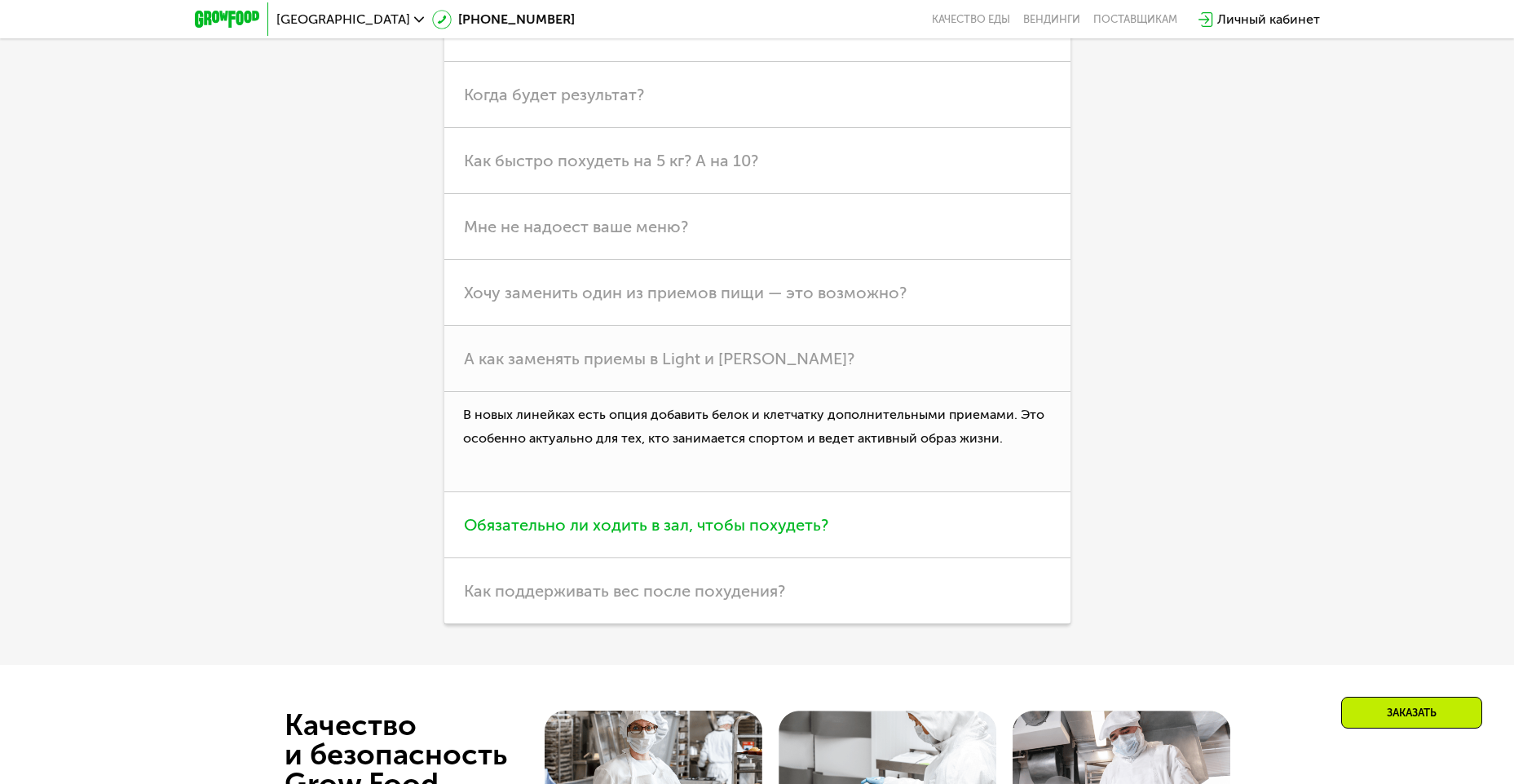
click at [728, 512] on h3 "Обязательно ли ходить в зал, чтобы похудеть?" at bounding box center [757, 525] width 626 height 66
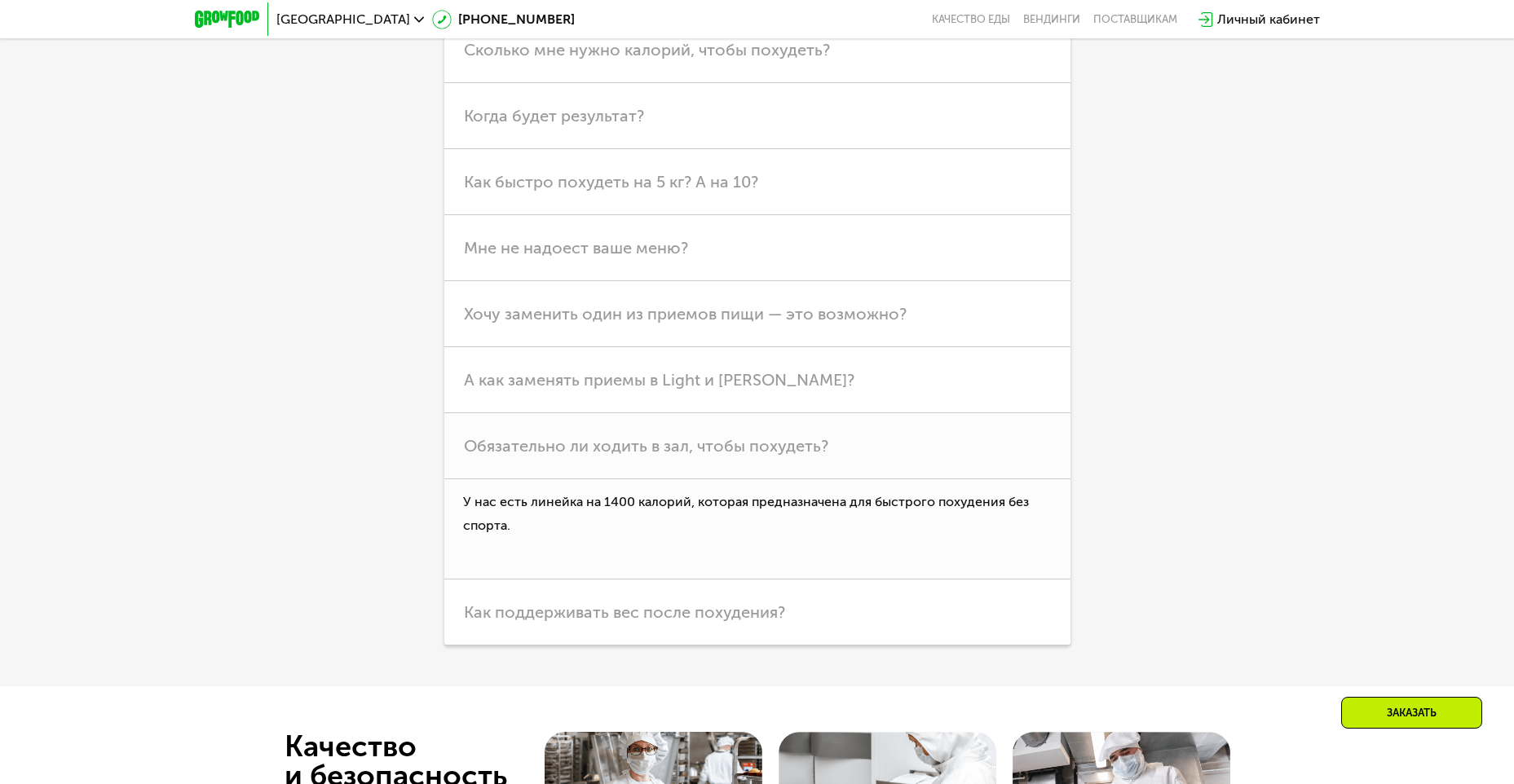
scroll to position [4831, 0]
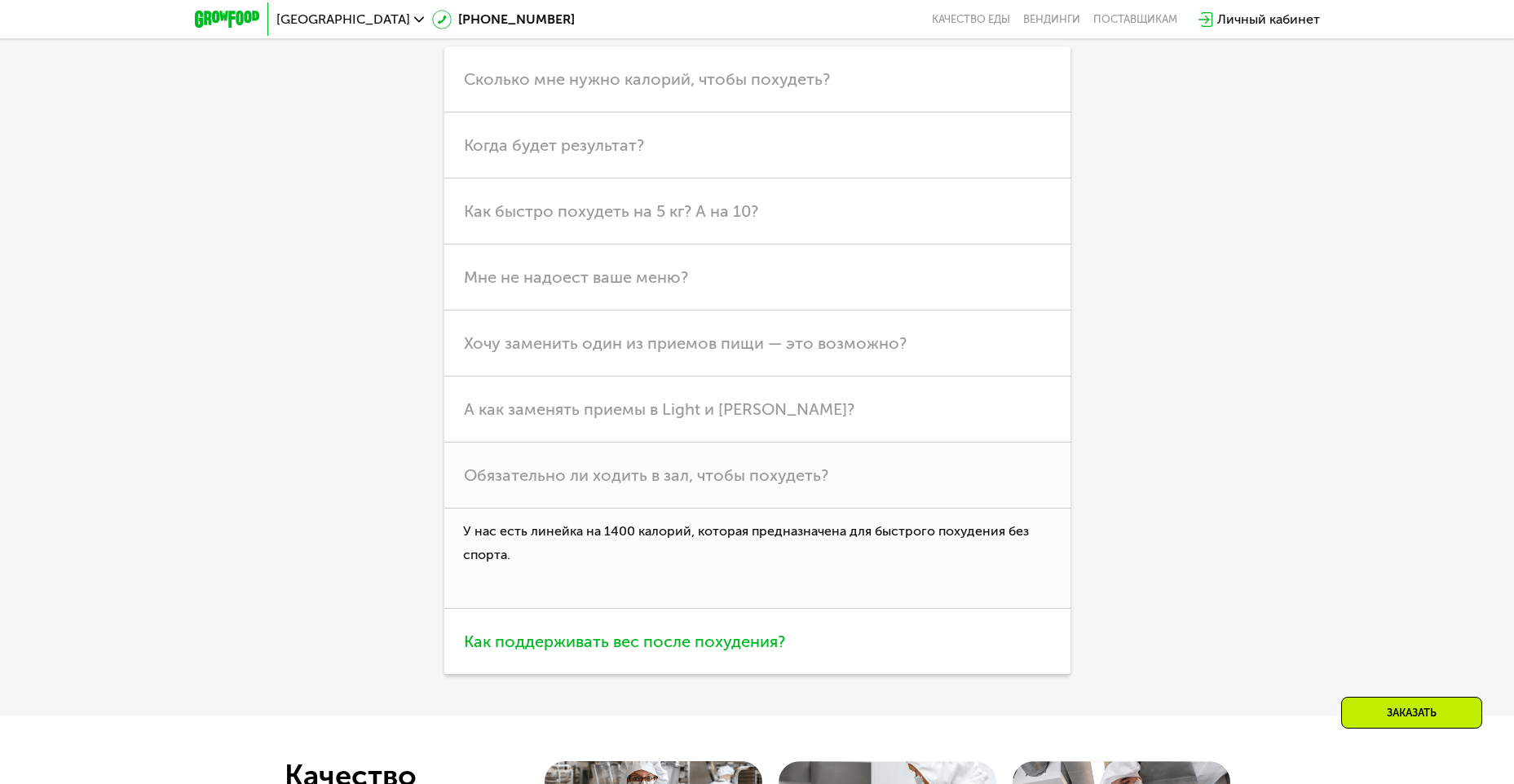
click at [996, 650] on h3 "Как поддерживать вес после похудения?" at bounding box center [757, 641] width 626 height 66
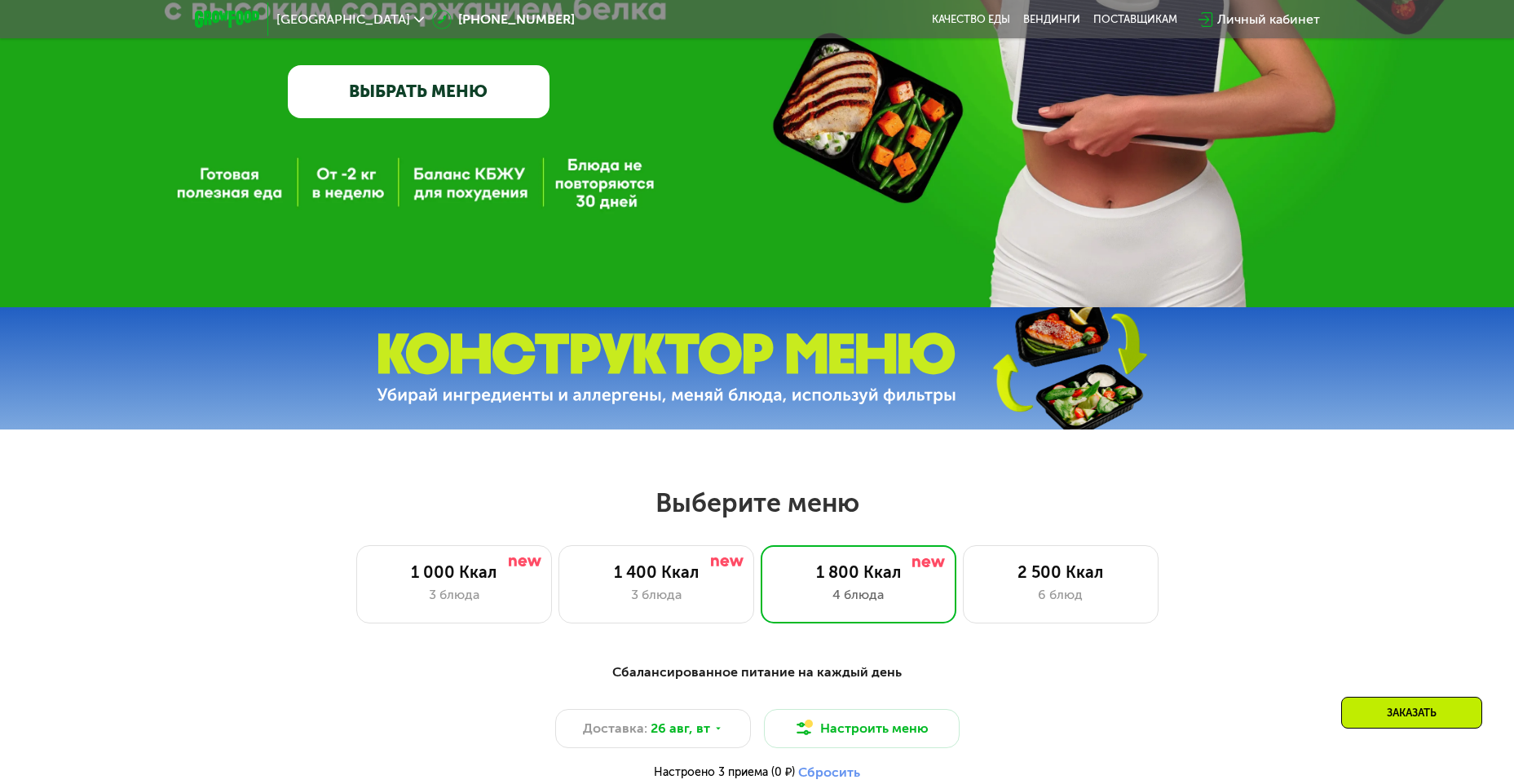
scroll to position [815, 0]
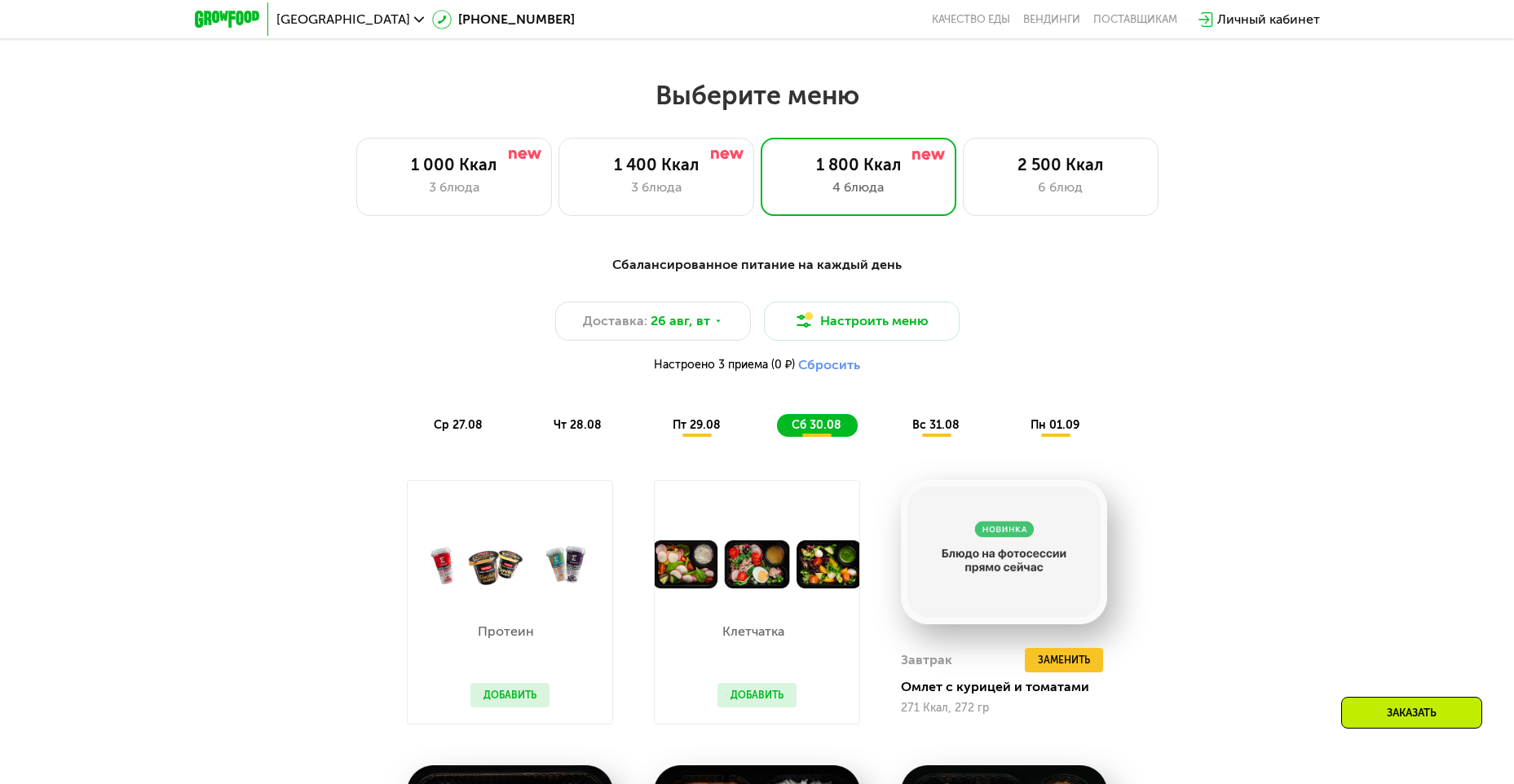
click at [985, 9] on div "[GEOGRAPHIC_DATA] [PHONE_NUMBER] Качество еды [PERSON_NAME] поставщикам Личный …" at bounding box center [757, 20] width 1142 height 36
click at [984, 18] on div "[GEOGRAPHIC_DATA] [PHONE_NUMBER] Качество еды [PERSON_NAME] поставщикам Личный …" at bounding box center [757, 20] width 1142 height 36
click at [983, 20] on link "Качество еды" at bounding box center [971, 20] width 78 height 13
